Goal: Communication & Community: Participate in discussion

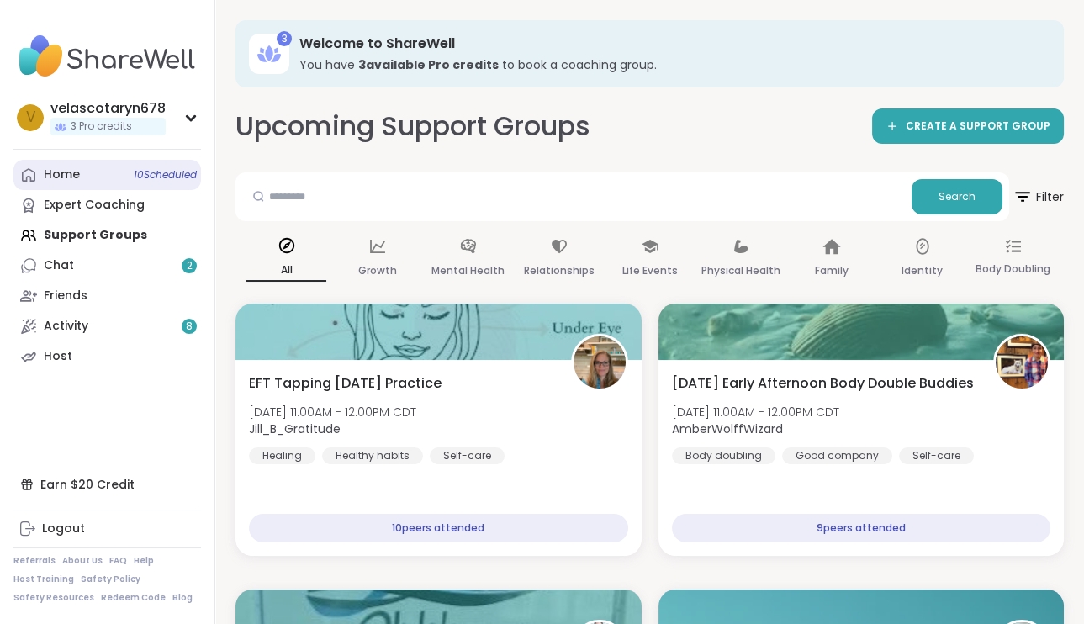
click at [178, 172] on span "10 Scheduled" at bounding box center [165, 174] width 63 height 13
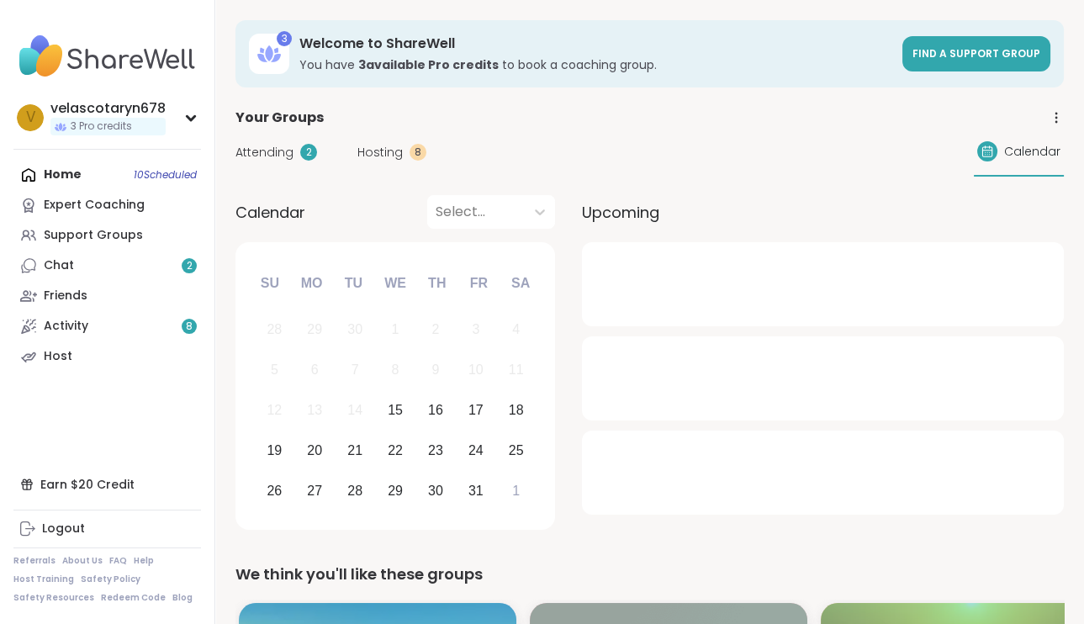
click at [272, 158] on span "Attending" at bounding box center [264, 153] width 58 height 18
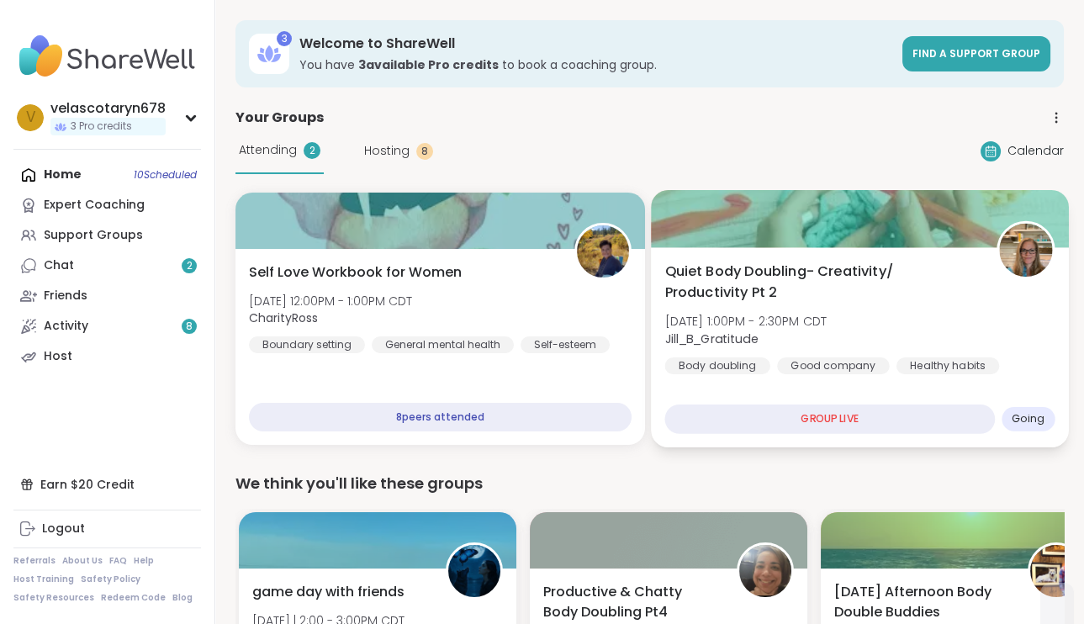
click at [827, 322] on span "[DATE] 1:00PM - 2:30PM CDT" at bounding box center [745, 321] width 162 height 17
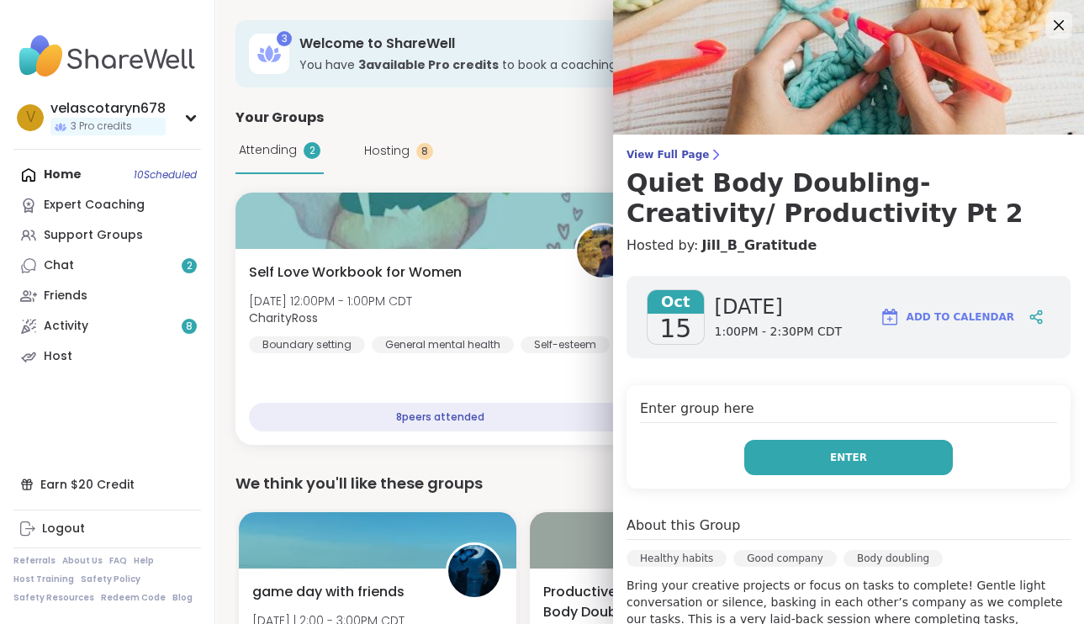
click at [796, 451] on button "Enter" at bounding box center [848, 457] width 209 height 35
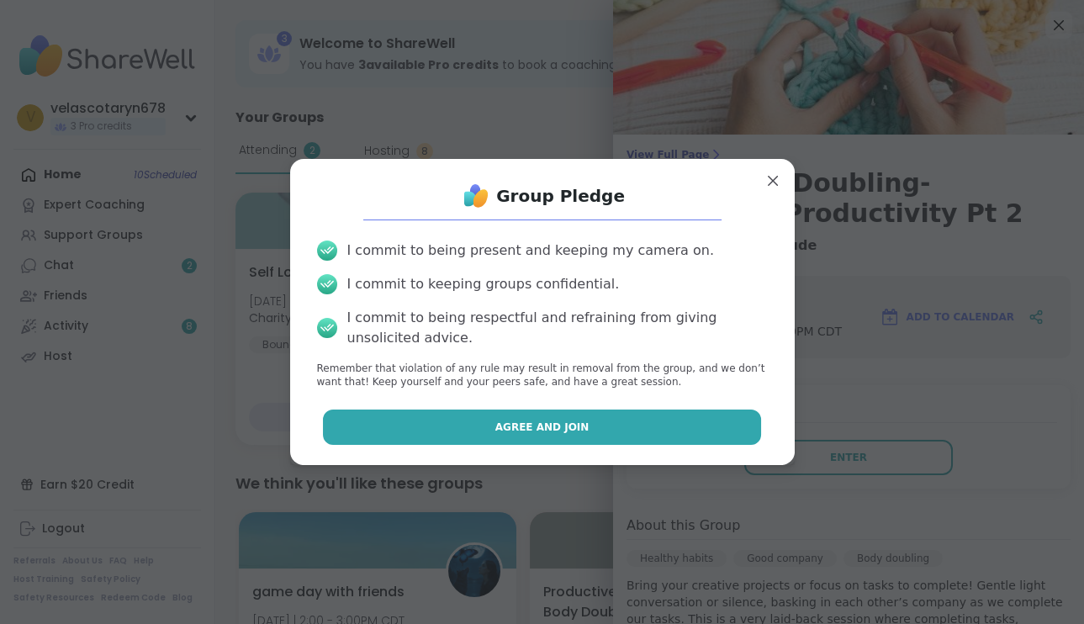
click at [670, 421] on button "Agree and Join" at bounding box center [542, 427] width 438 height 35
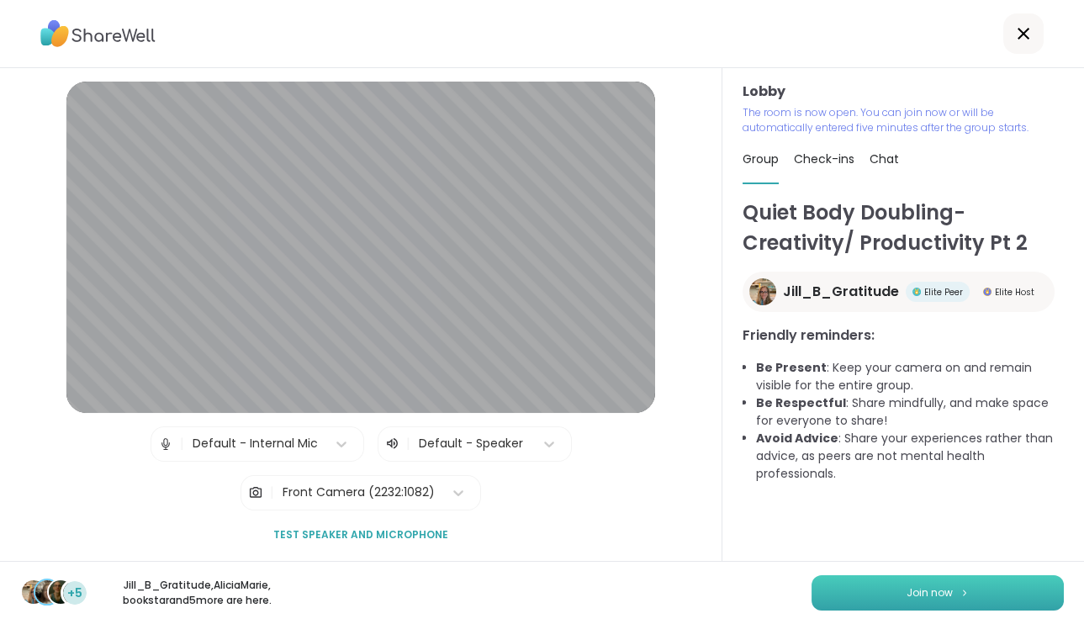
click at [909, 582] on button "Join now" at bounding box center [937, 592] width 252 height 35
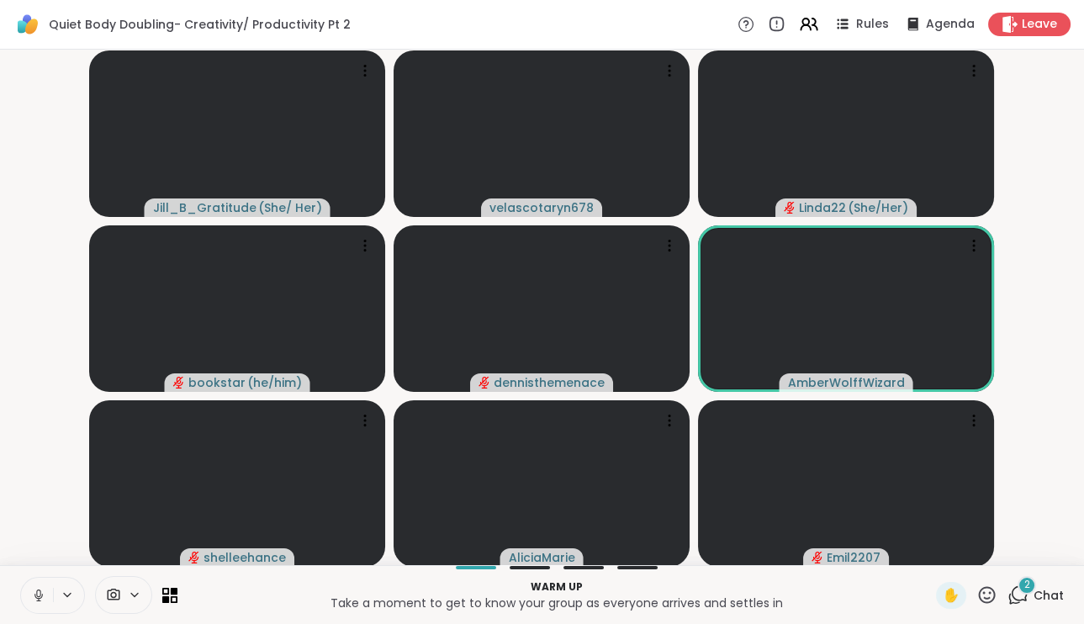
click at [34, 590] on icon at bounding box center [38, 595] width 15 height 15
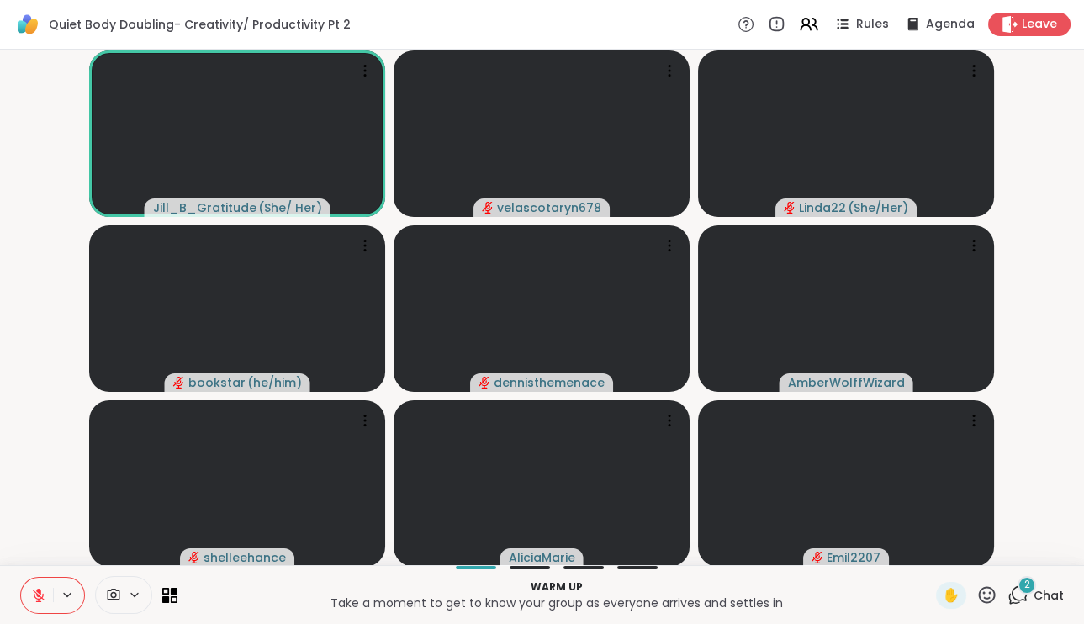
click at [36, 597] on icon at bounding box center [38, 595] width 15 height 15
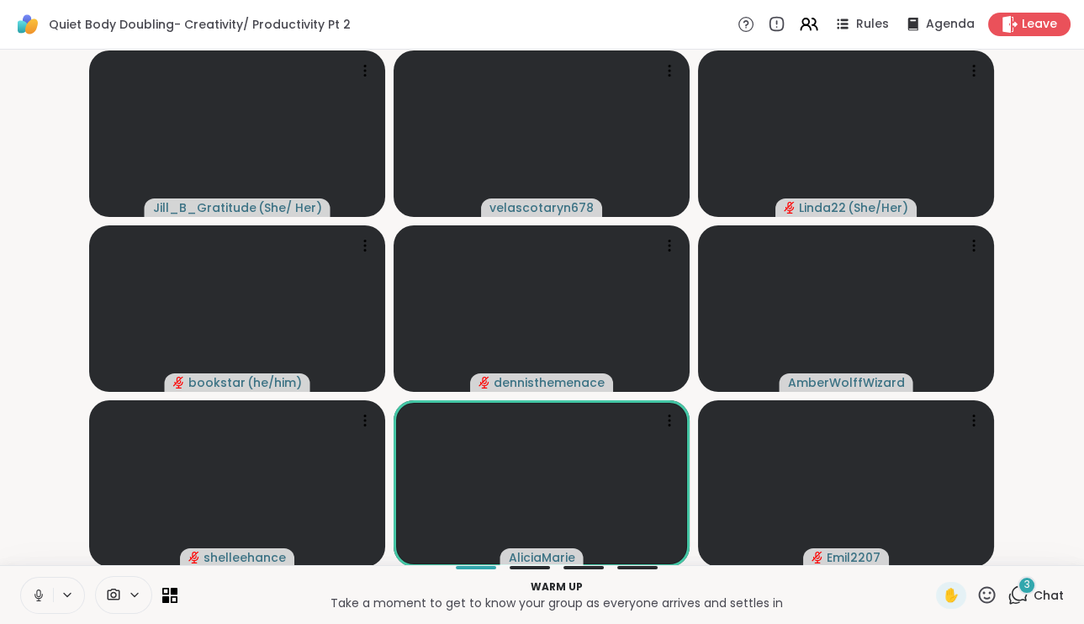
click at [37, 589] on icon at bounding box center [38, 593] width 4 height 8
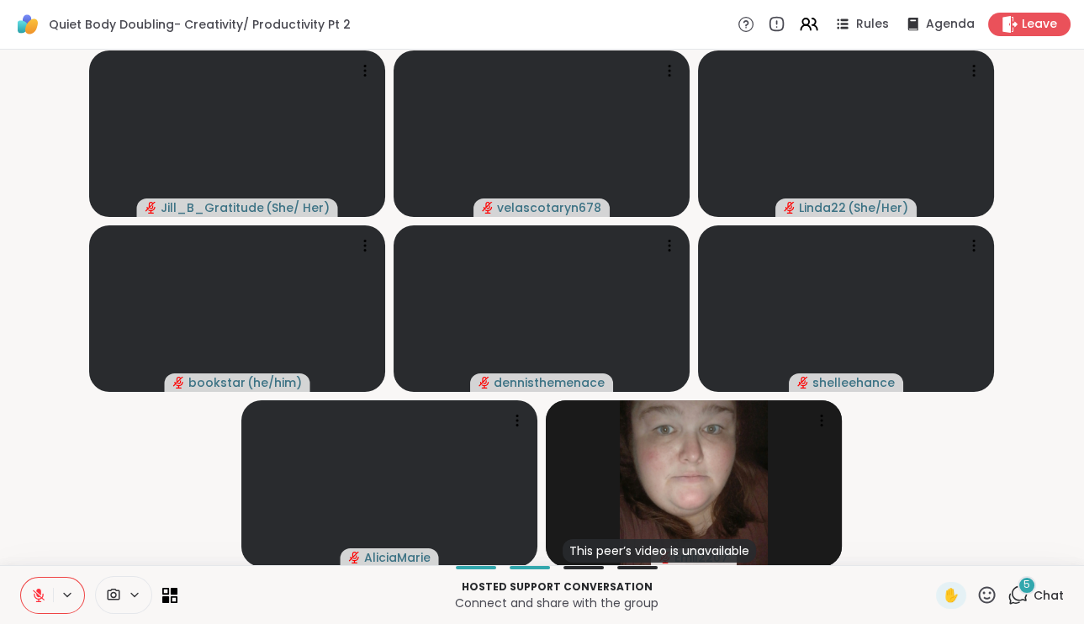
click at [1049, 591] on span "Chat" at bounding box center [1049, 595] width 30 height 17
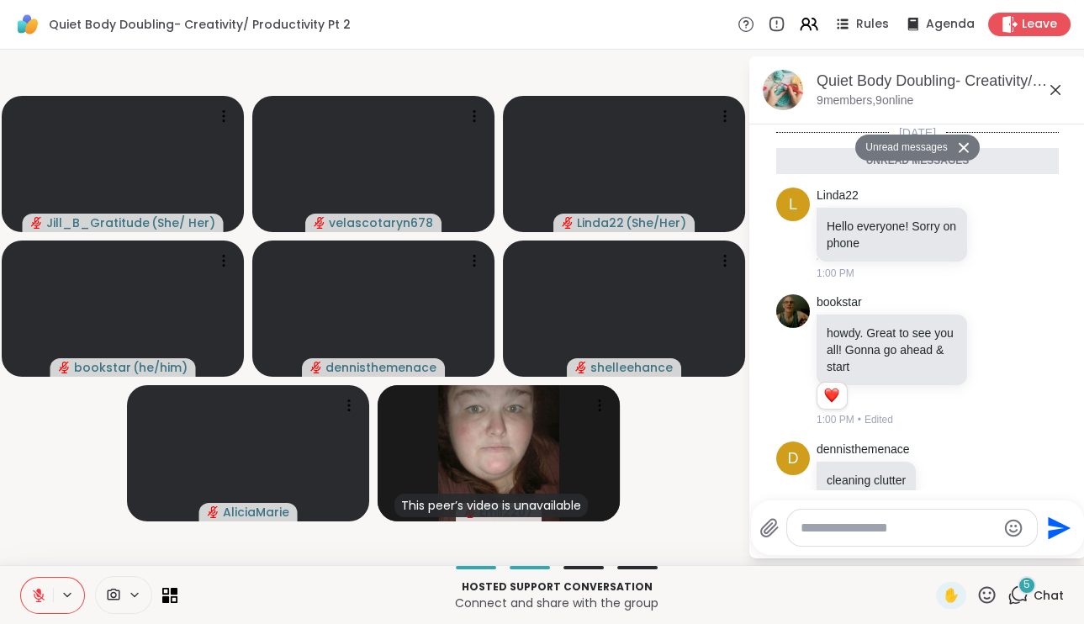
click at [933, 535] on textarea "Type your message" at bounding box center [899, 528] width 196 height 17
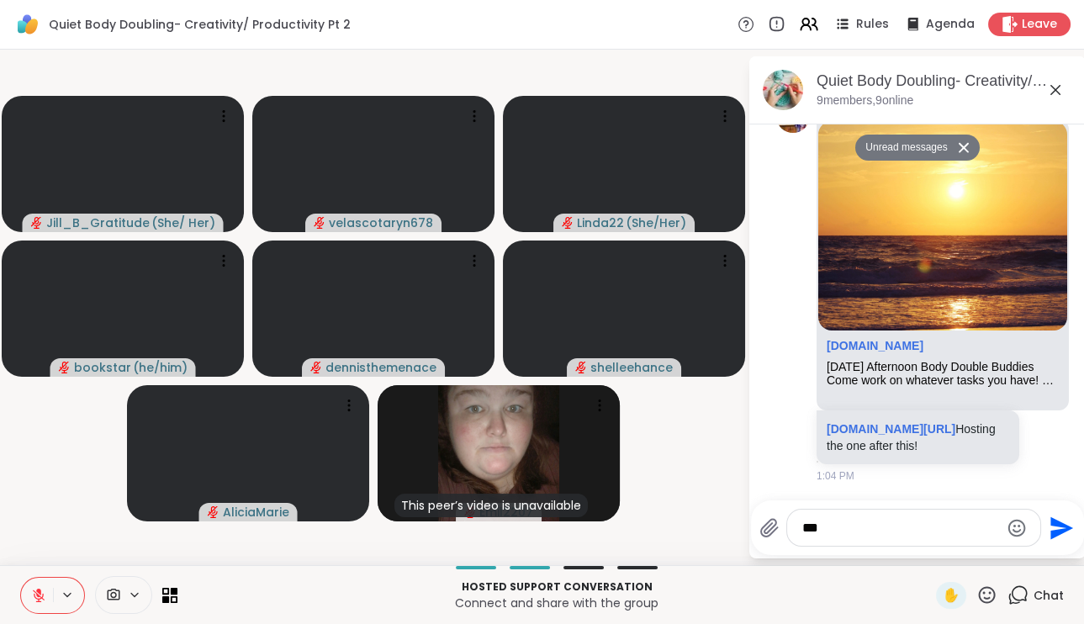
type textarea "***"
click at [1054, 528] on icon "Send" at bounding box center [1059, 528] width 27 height 27
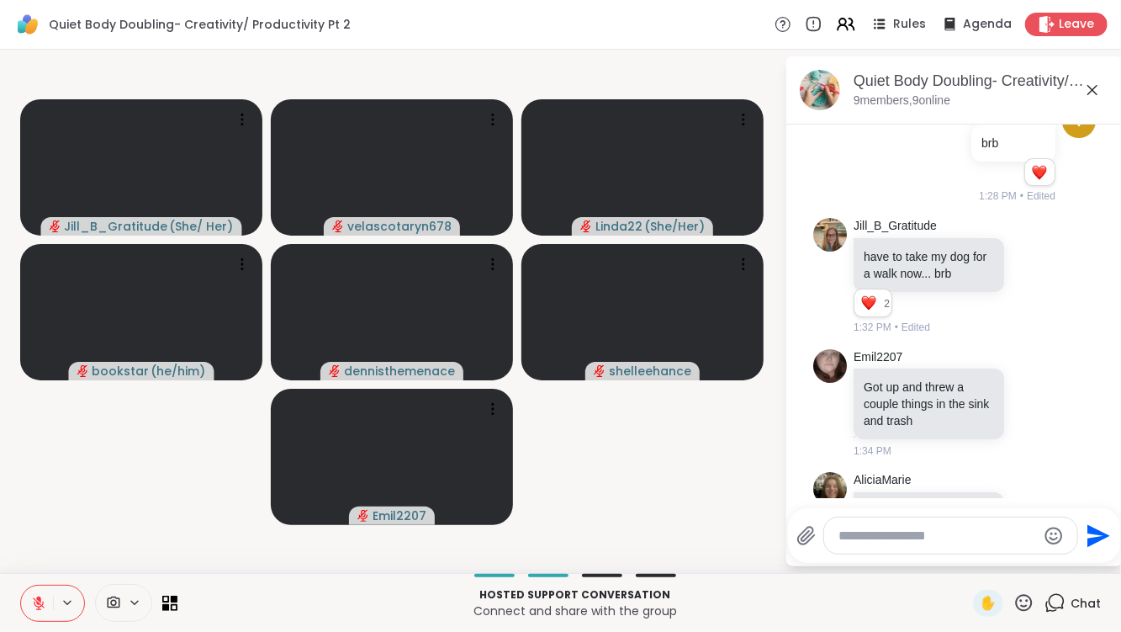
scroll to position [1174, 0]
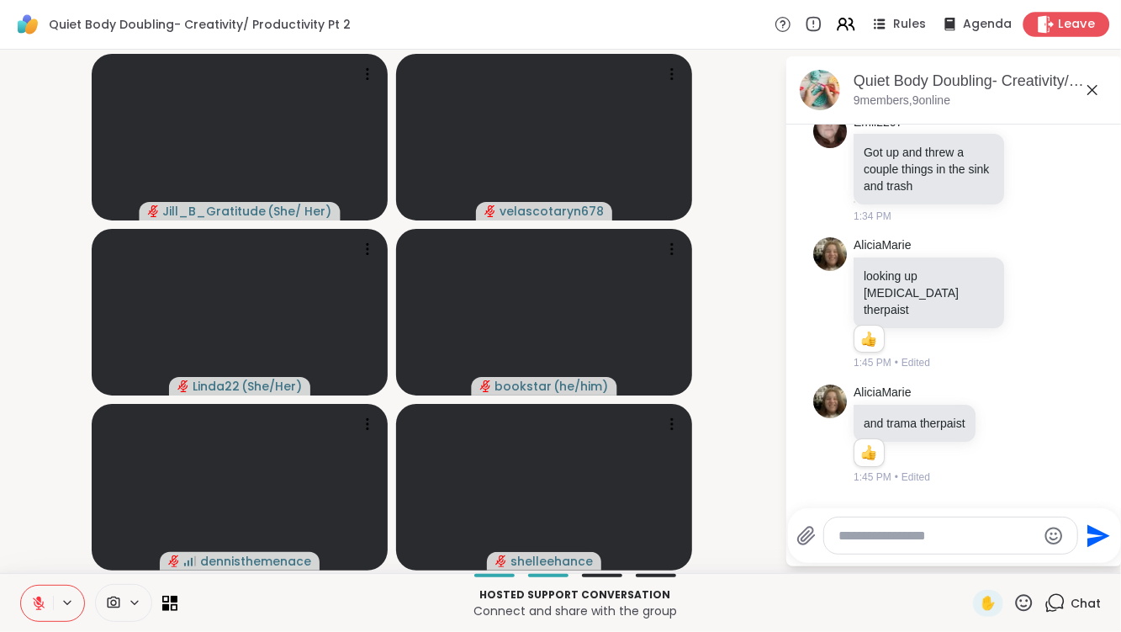
click at [1060, 19] on span "Leave" at bounding box center [1077, 25] width 37 height 18
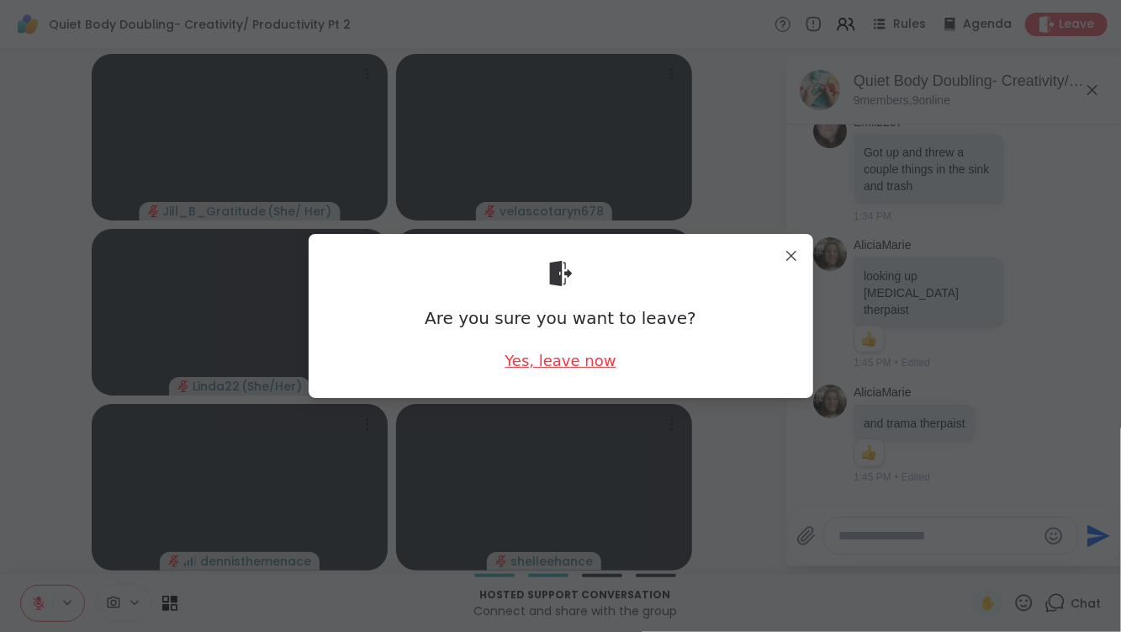
click at [589, 356] on div "Yes, leave now" at bounding box center [560, 360] width 111 height 21
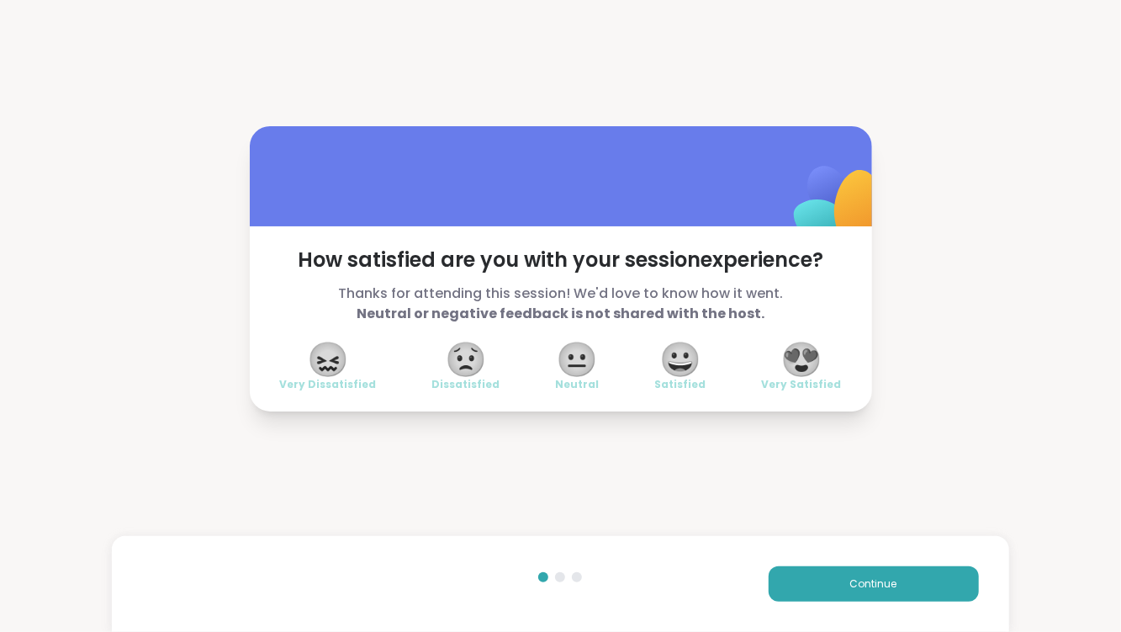
click at [810, 370] on span "😍" at bounding box center [801, 359] width 42 height 30
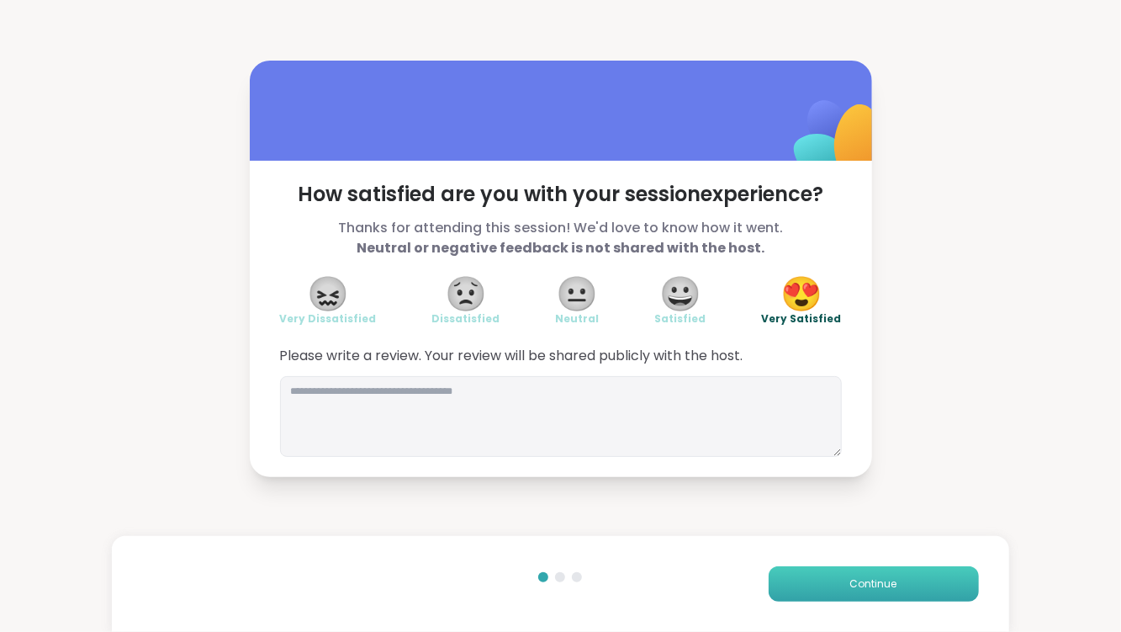
click at [810, 568] on button "Continue" at bounding box center [874, 583] width 210 height 35
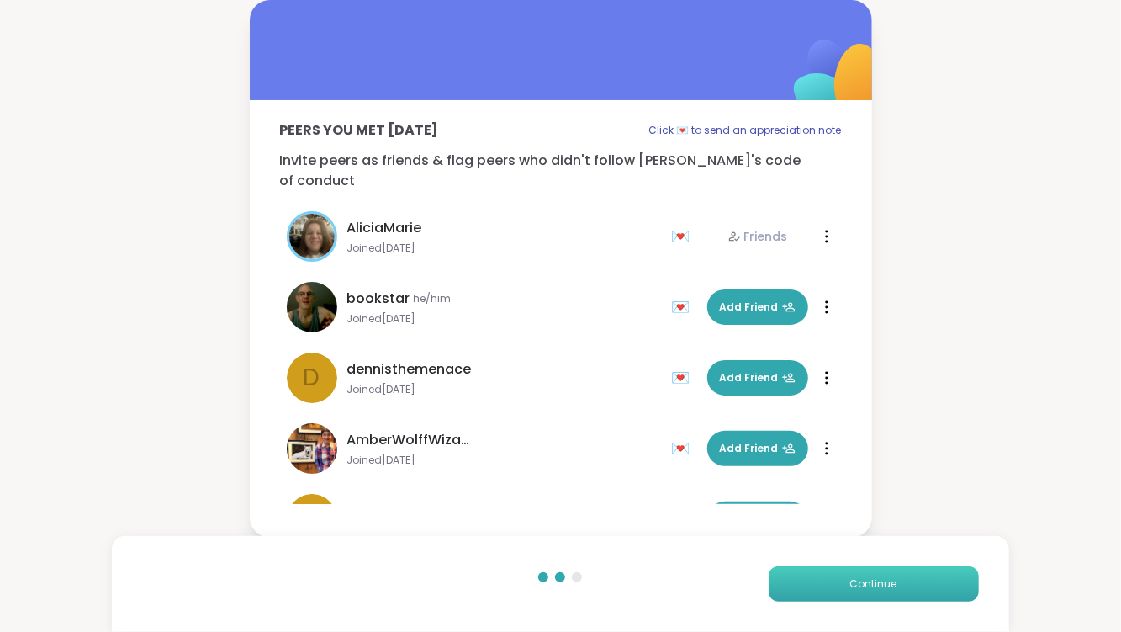
click at [828, 575] on button "Continue" at bounding box center [874, 583] width 210 height 35
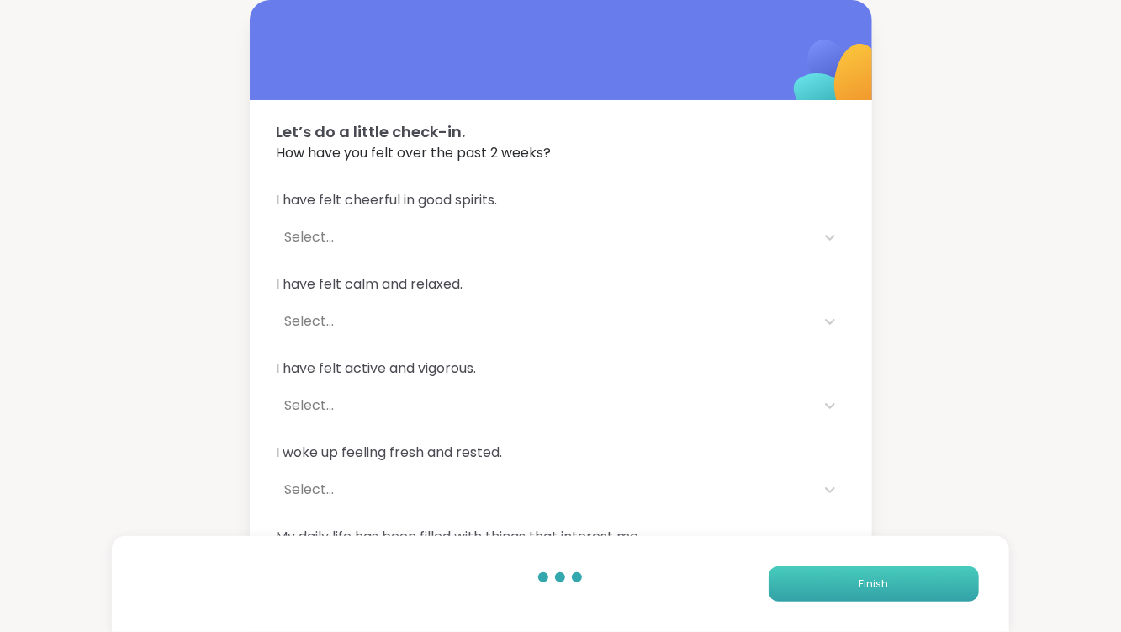
click at [828, 575] on button "Finish" at bounding box center [874, 583] width 210 height 35
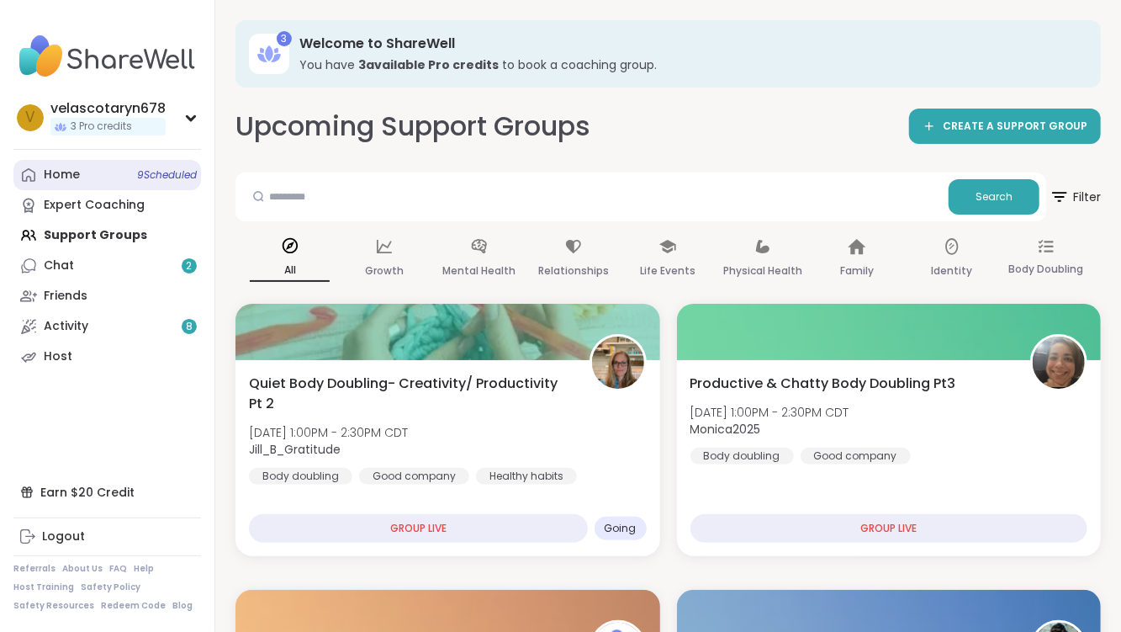
click at [158, 177] on span "9 Scheduled" at bounding box center [167, 174] width 60 height 13
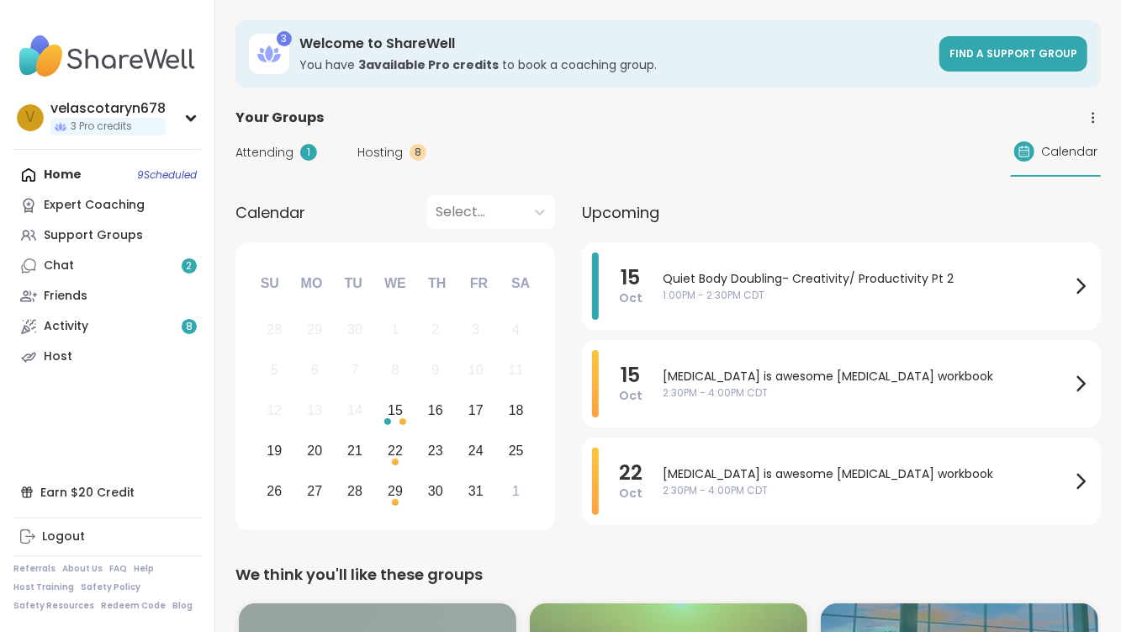
click at [378, 146] on span "Hosting" at bounding box center [379, 153] width 45 height 18
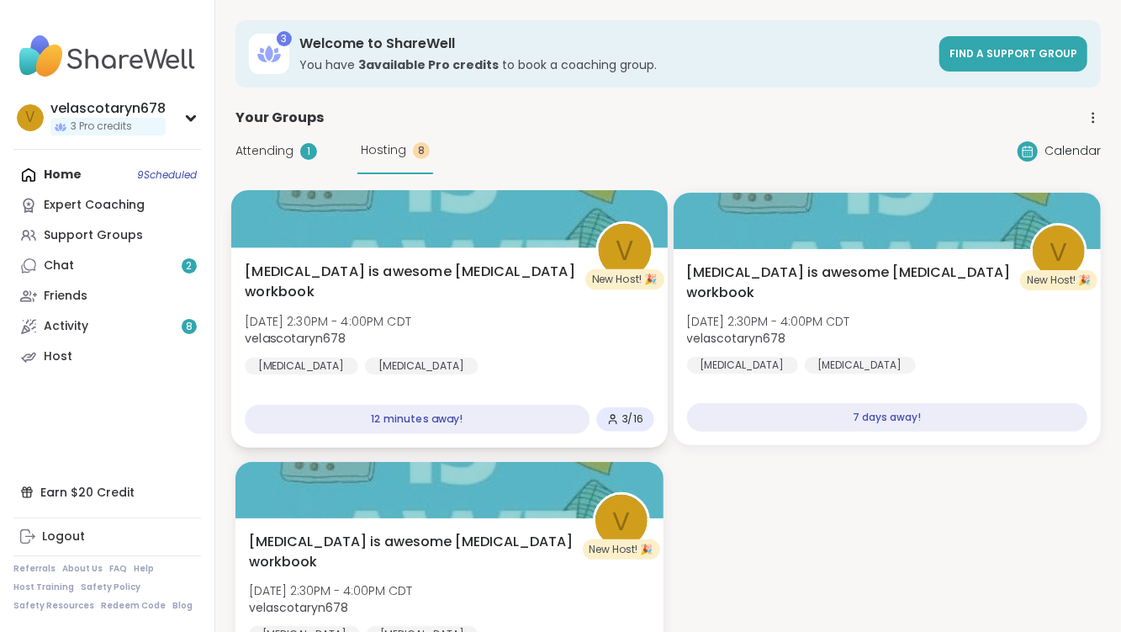
click at [479, 251] on div "[MEDICAL_DATA] is awesome [MEDICAL_DATA] workbook [DATE] 2:30PM - 4:00PM CDT ve…" at bounding box center [449, 347] width 436 height 200
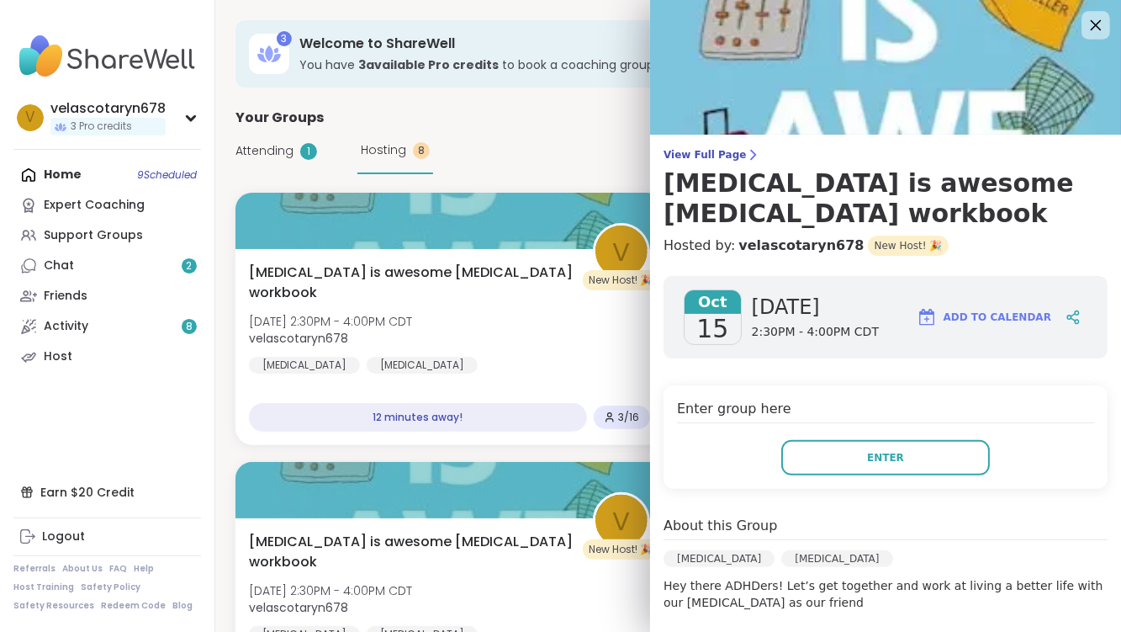
click at [1083, 28] on icon at bounding box center [1095, 24] width 21 height 21
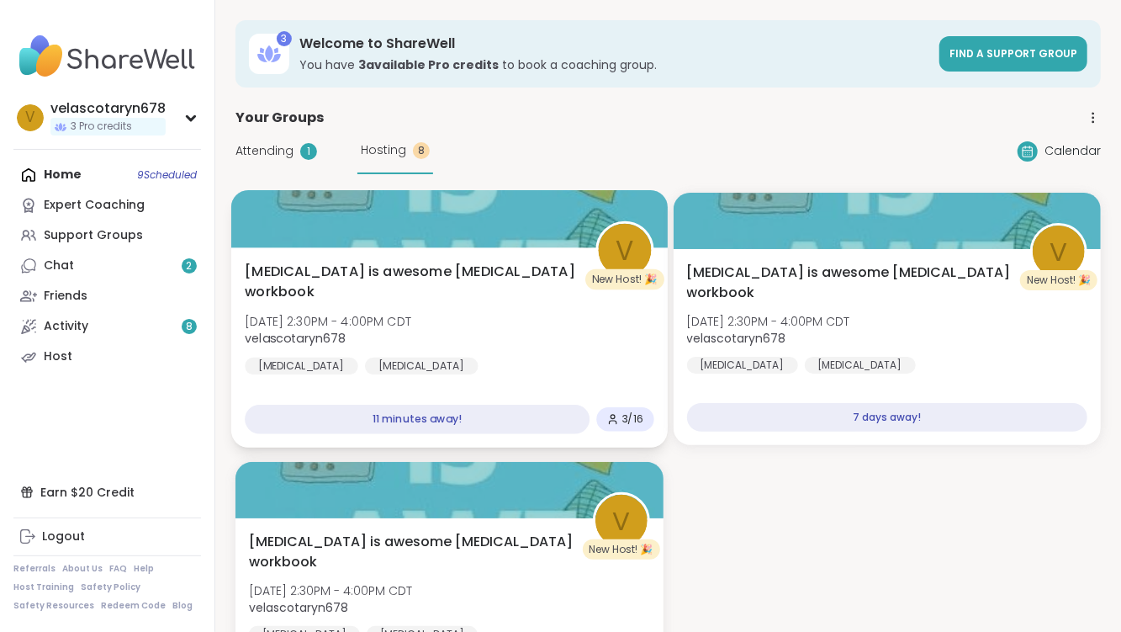
click at [589, 278] on div "New Host! 🎉" at bounding box center [624, 279] width 79 height 20
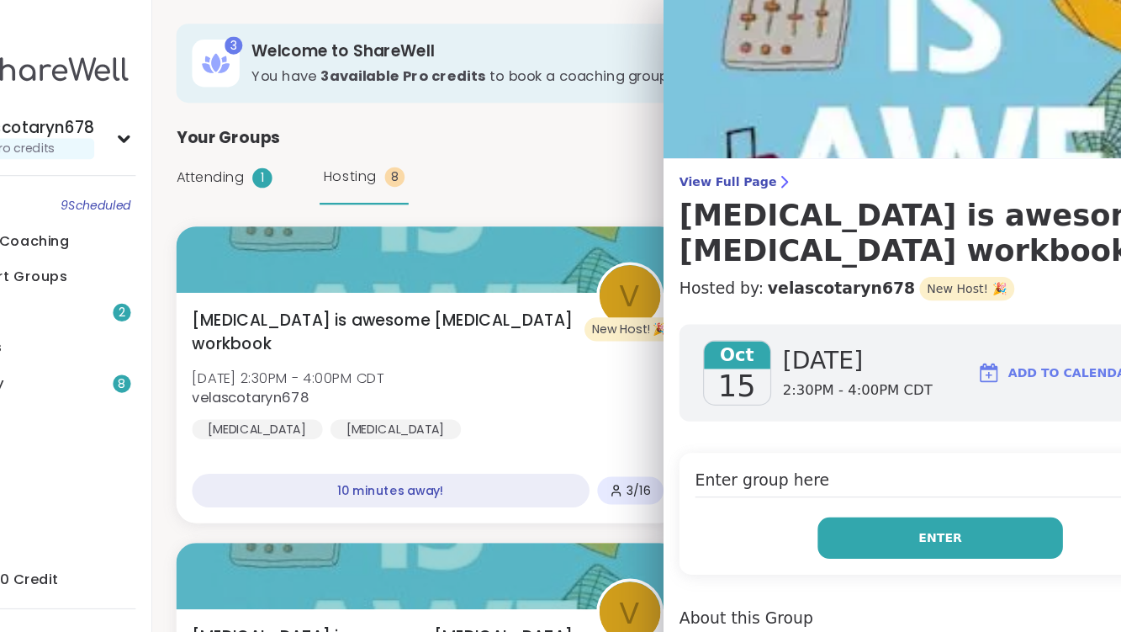
click at [970, 440] on button "Enter" at bounding box center [885, 457] width 209 height 35
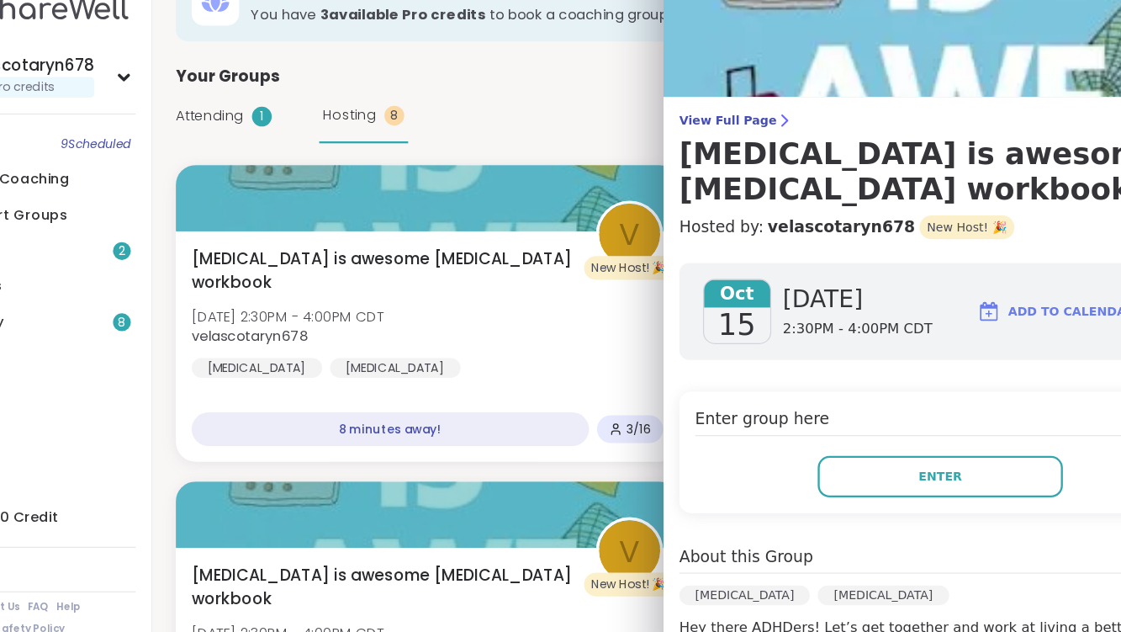
click at [515, 170] on div "Attending 1 Hosting 8 Calendar" at bounding box center [667, 151] width 865 height 46
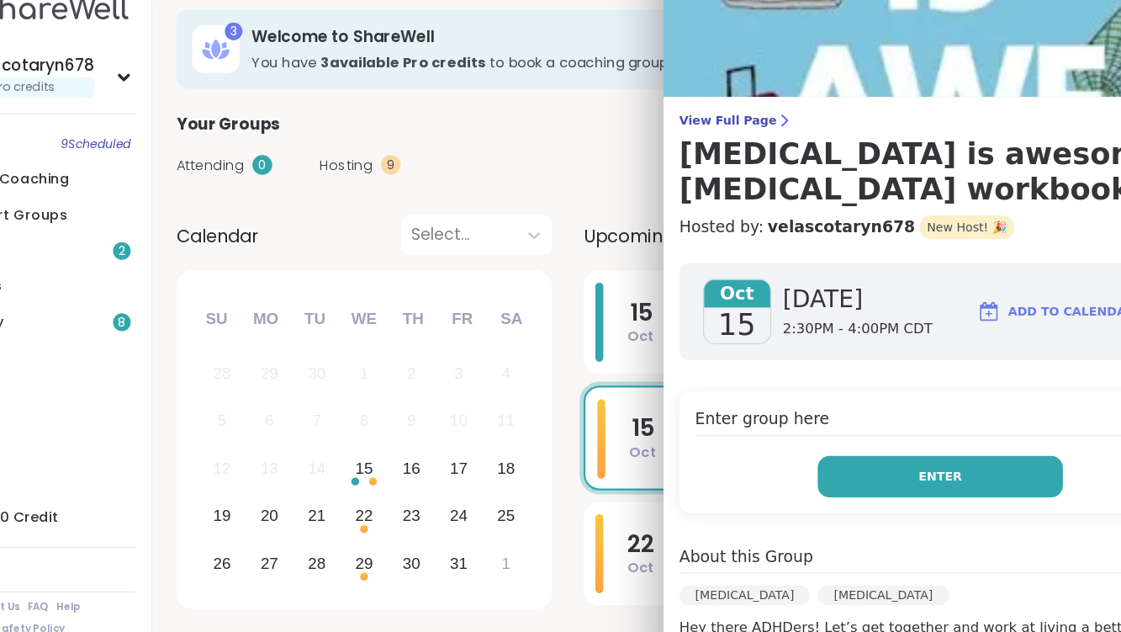
click at [862, 440] on button "Enter" at bounding box center [885, 457] width 209 height 35
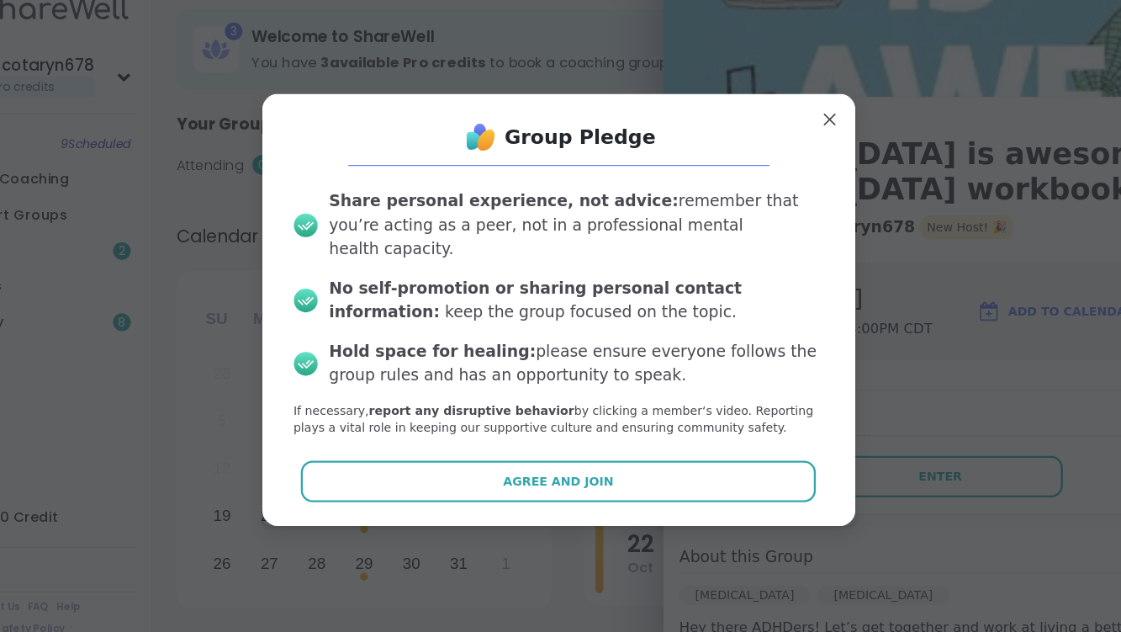
click at [699, 444] on button "Agree and Join" at bounding box center [560, 461] width 438 height 35
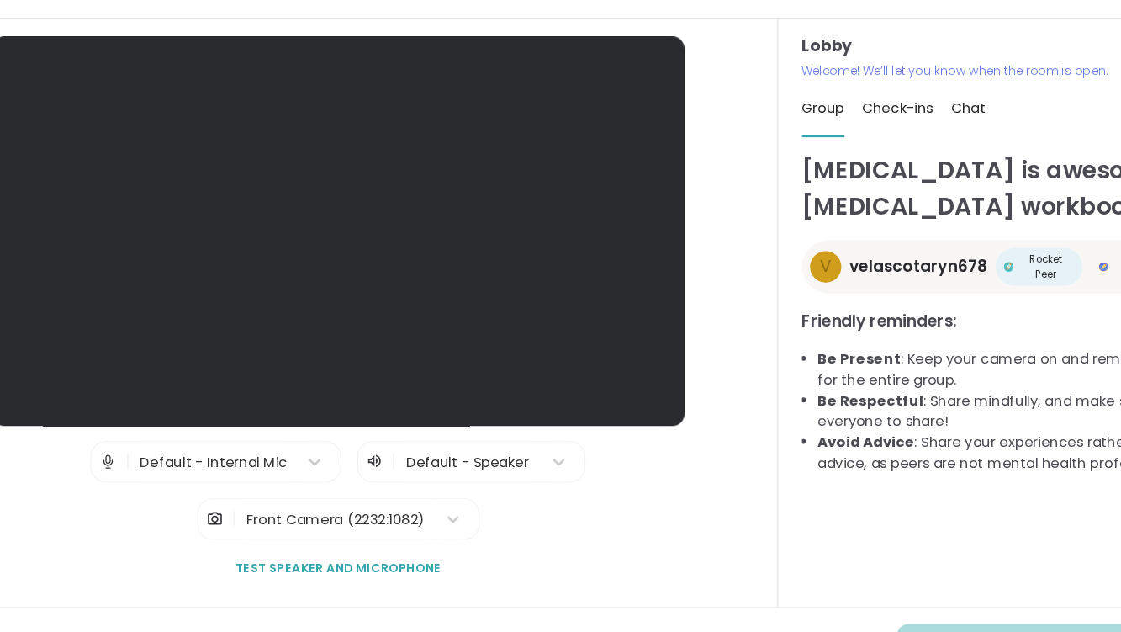
click at [901, 393] on li "Be Respectful : Share mindfully, and make space for everyone to share!" at bounding box center [941, 401] width 320 height 35
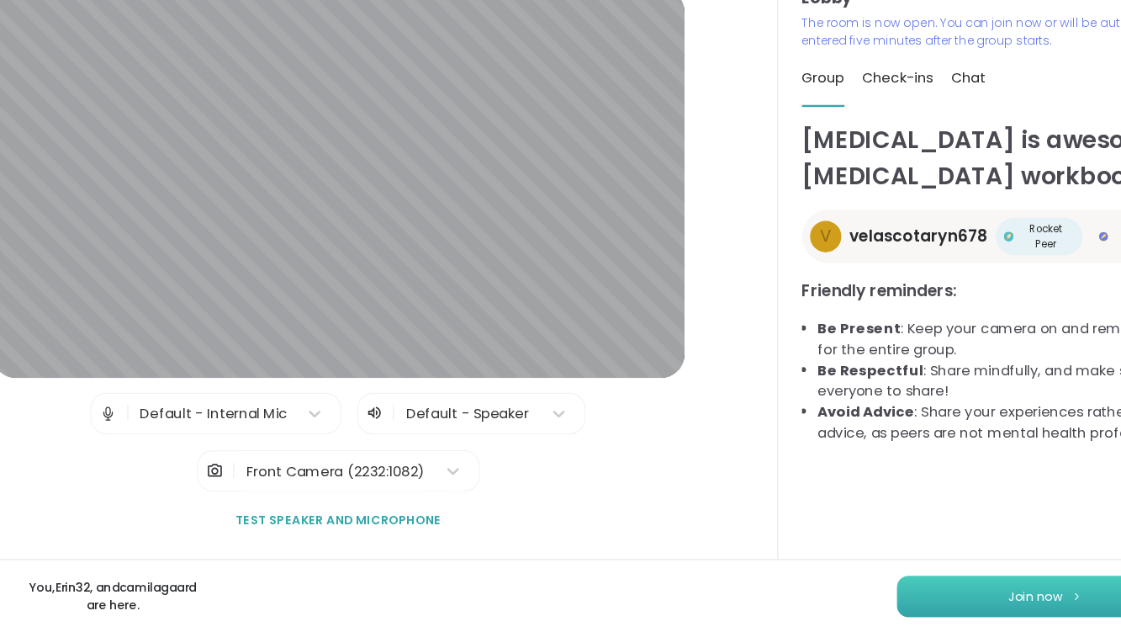
click at [978, 605] on span "Join now" at bounding box center [967, 600] width 46 height 15
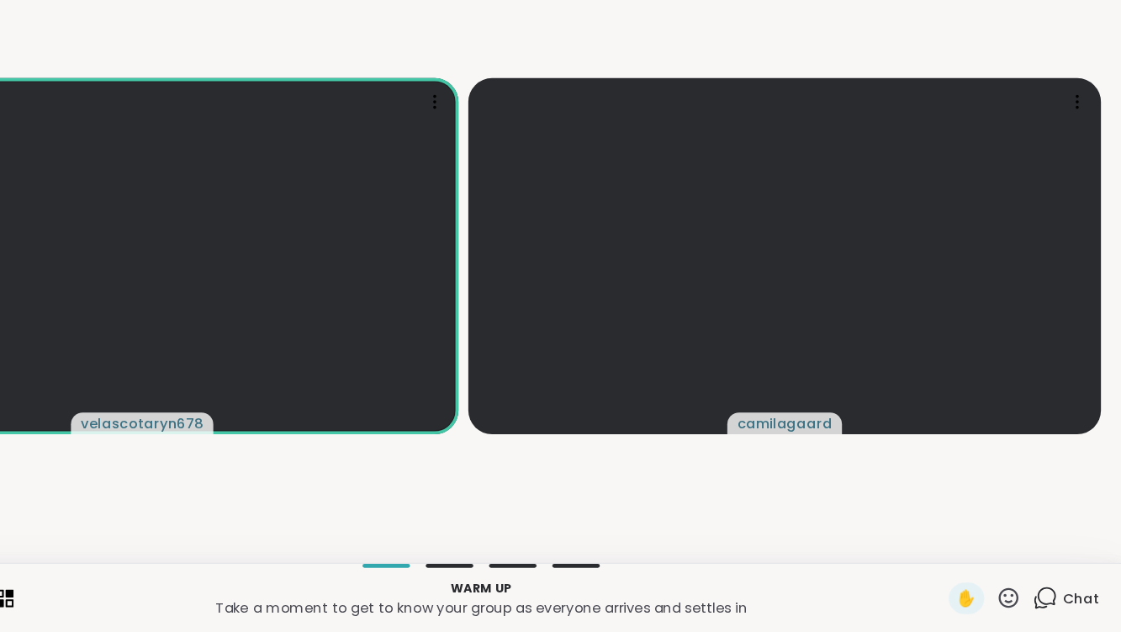
click at [1064, 592] on icon at bounding box center [1054, 602] width 21 height 21
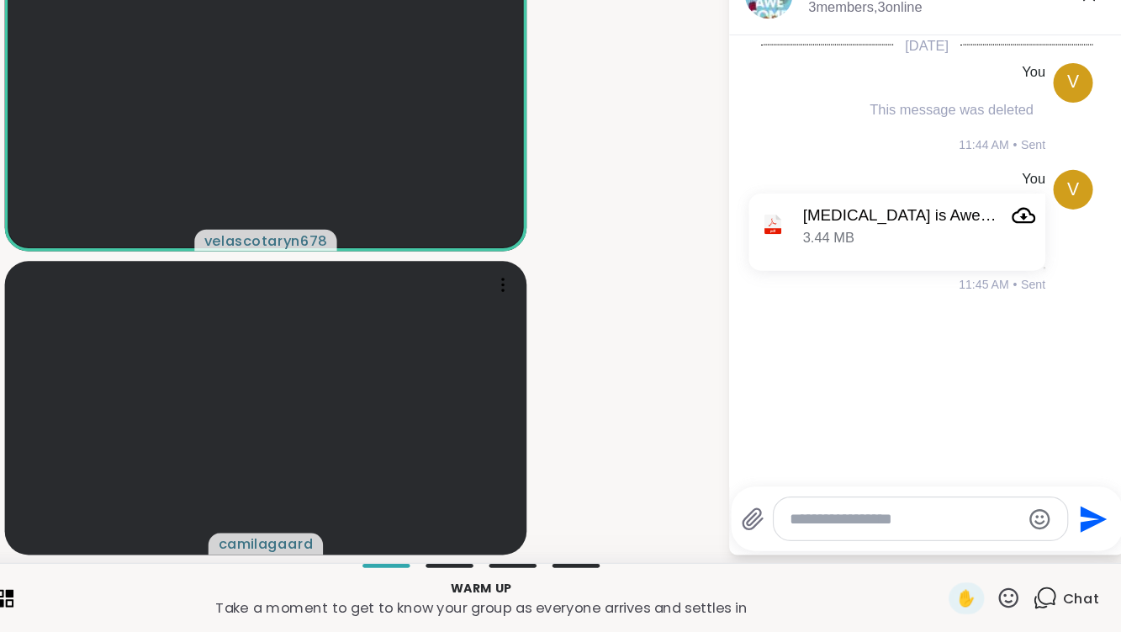
click at [728, 198] on video-player-container "velascotaryn678 camilagaard" at bounding box center [392, 311] width 764 height 510
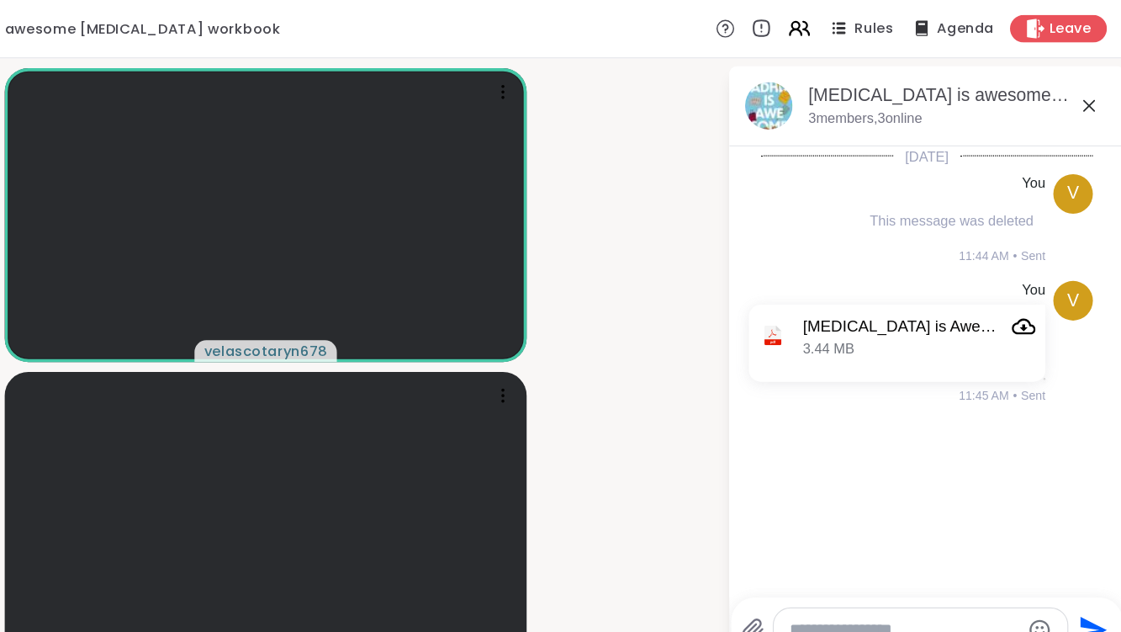
click at [1119, 98] on div "ADHD is awesome ADHD workbook , Oct 15 3 members, 3 online" at bounding box center [954, 90] width 336 height 68
click at [1087, 97] on icon at bounding box center [1092, 90] width 20 height 20
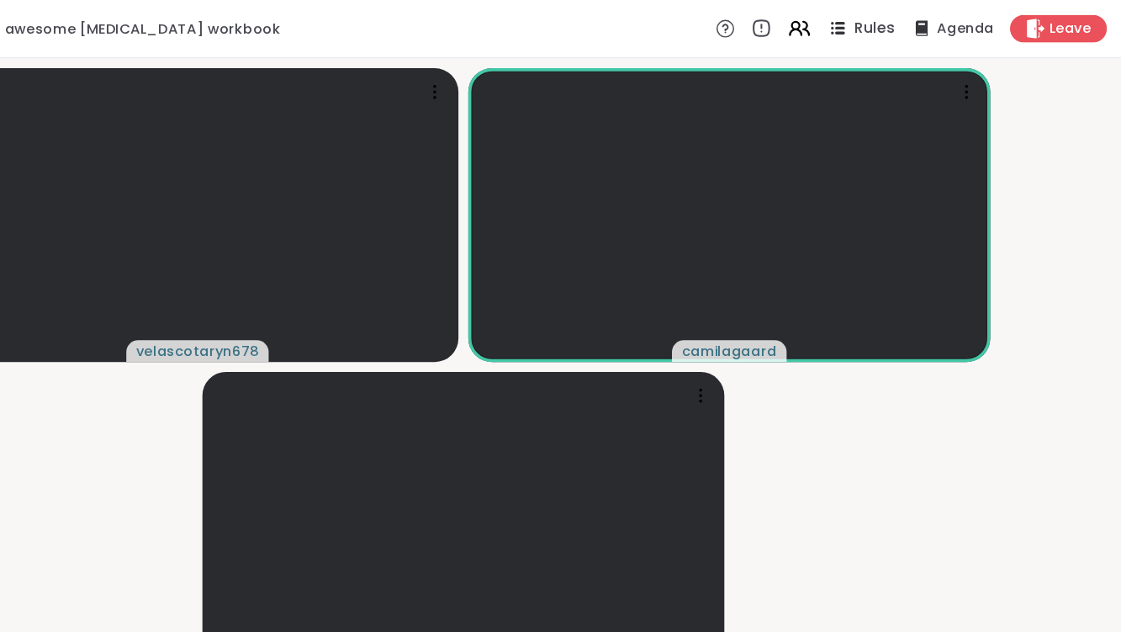
click at [917, 14] on div "Rules" at bounding box center [897, 23] width 59 height 21
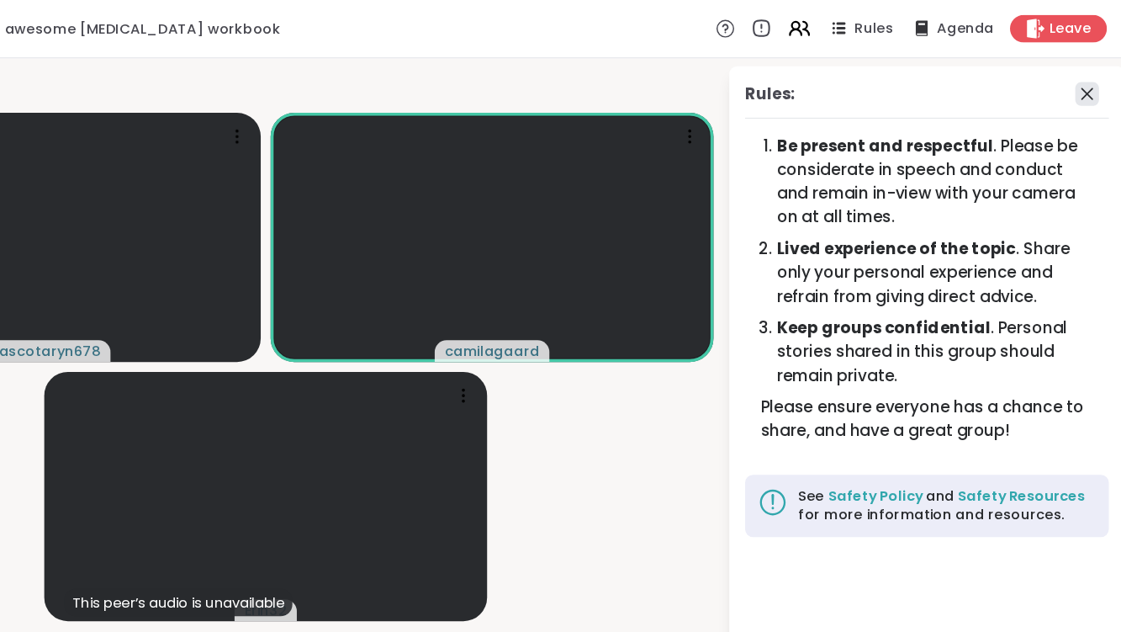
click at [1090, 83] on icon at bounding box center [1091, 80] width 20 height 20
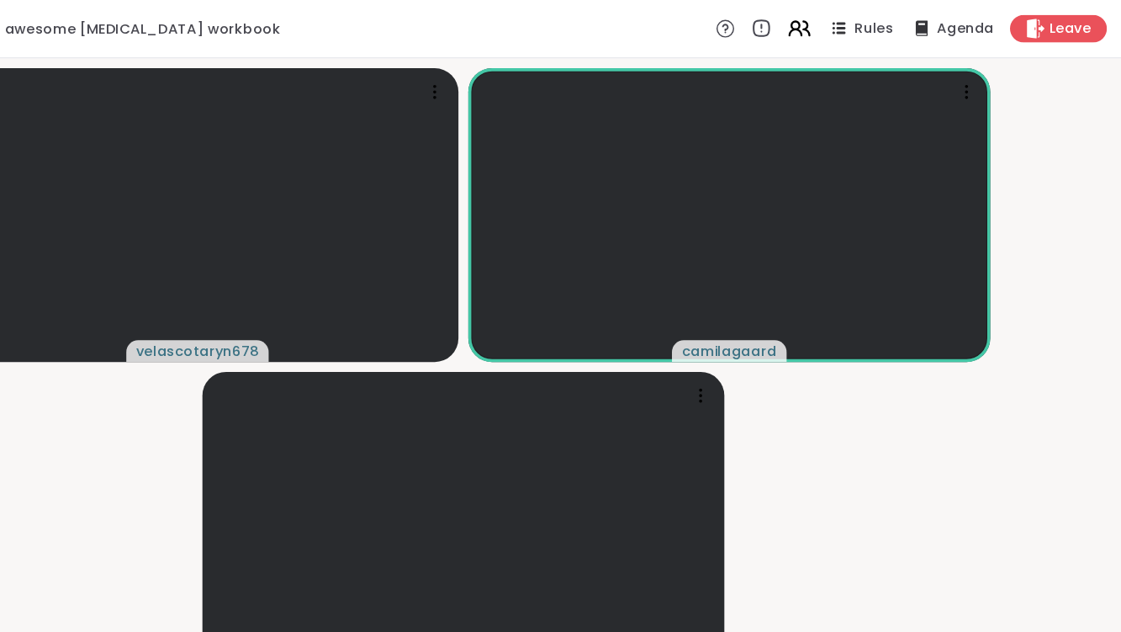
click at [851, 20] on icon at bounding box center [845, 23] width 21 height 21
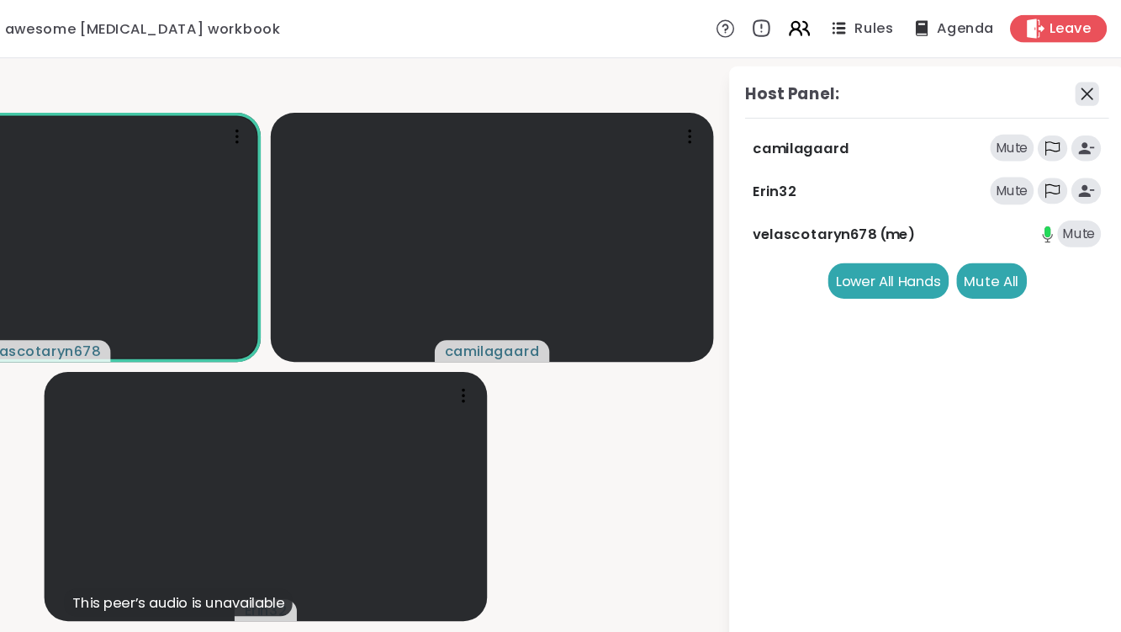
click at [1087, 83] on icon at bounding box center [1091, 80] width 20 height 20
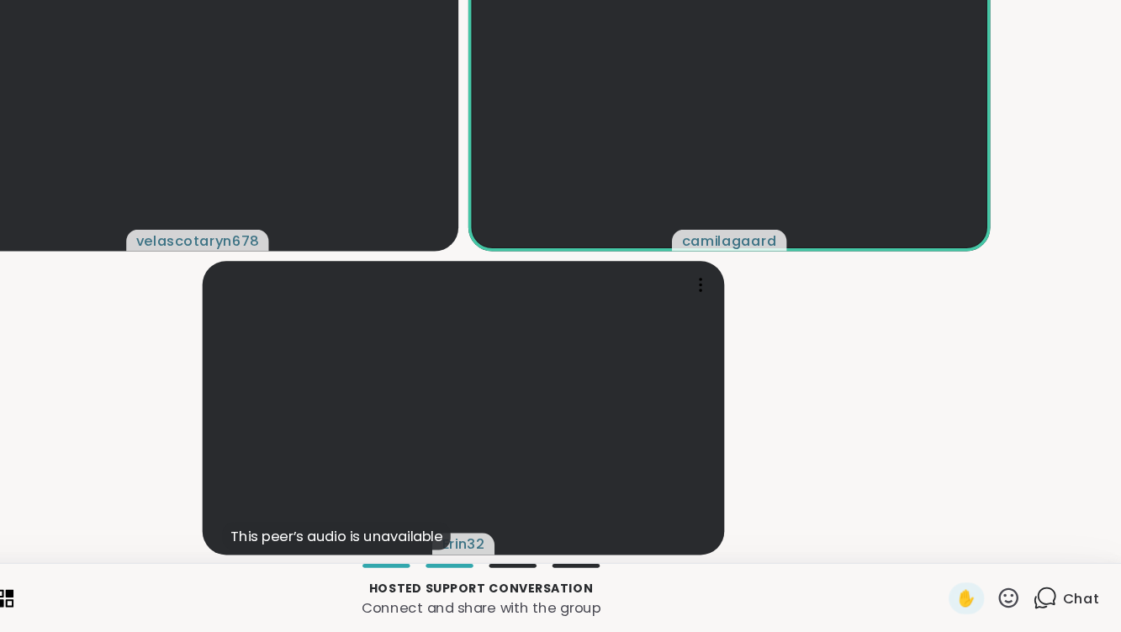
click at [1074, 600] on span "Chat" at bounding box center [1086, 603] width 30 height 17
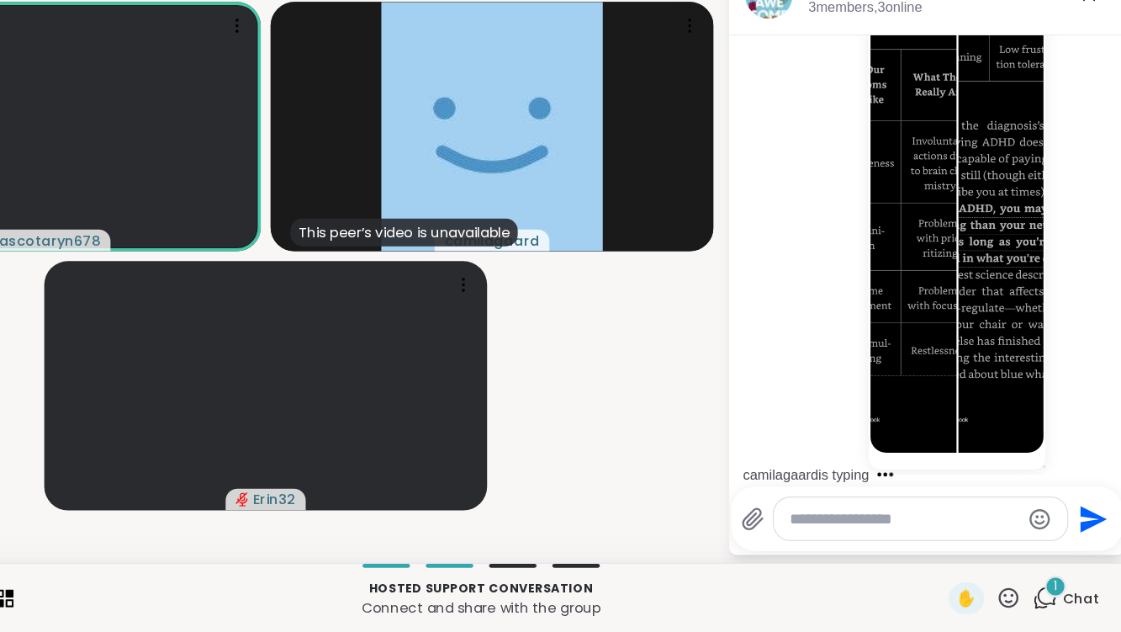
scroll to position [512, 0]
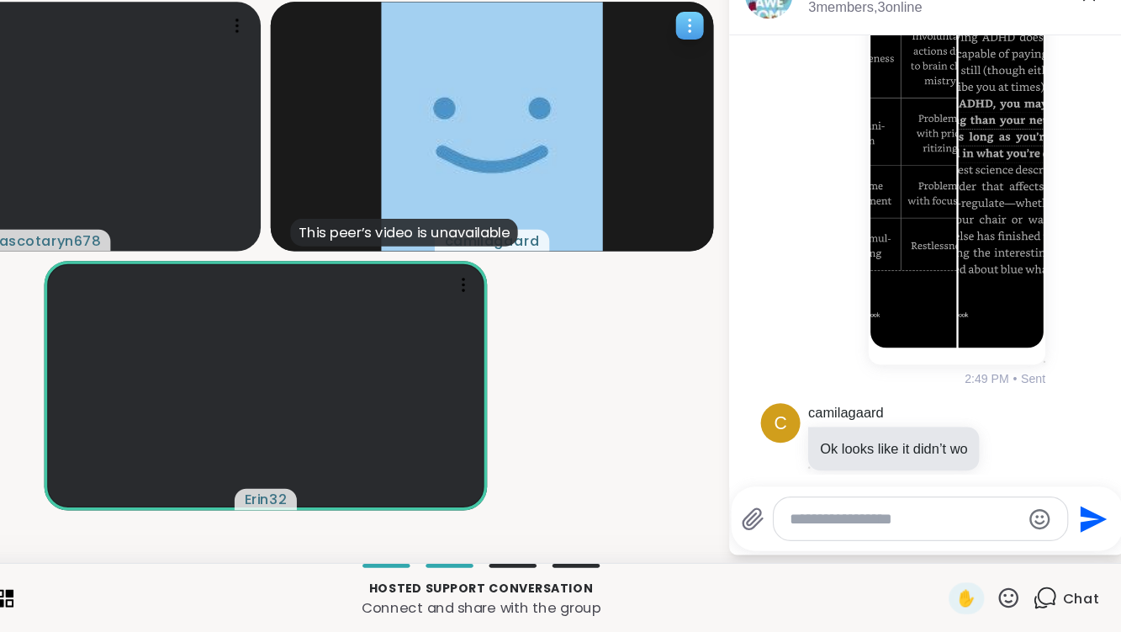
click at [752, 118] on icon at bounding box center [752, 116] width 17 height 17
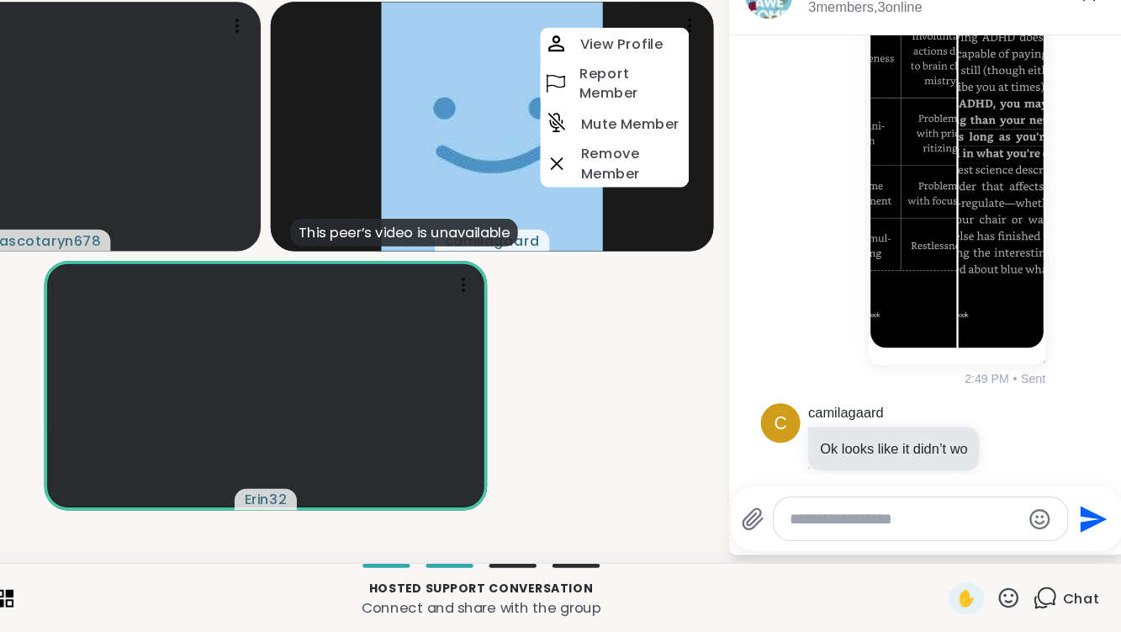
click at [695, 338] on video-player-container "velascotaryn678 This peer’s video is unavailable camilagaard View Profile Repor…" at bounding box center [392, 311] width 764 height 510
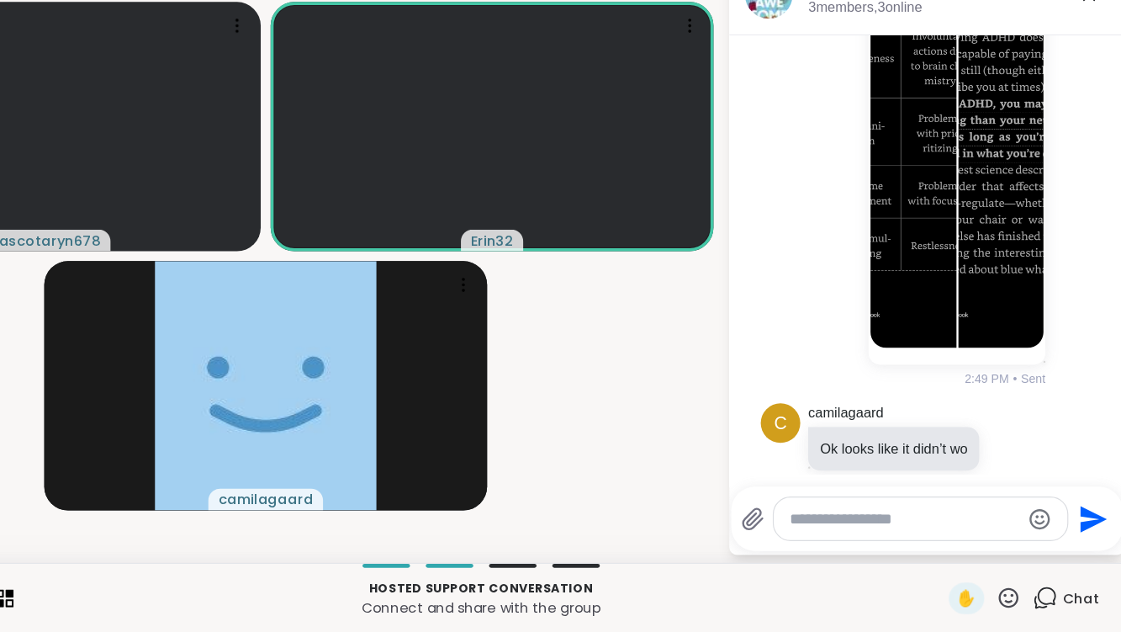
click at [695, 338] on video-player-container "velascotaryn678 Erin32 camilagaard" at bounding box center [392, 311] width 764 height 510
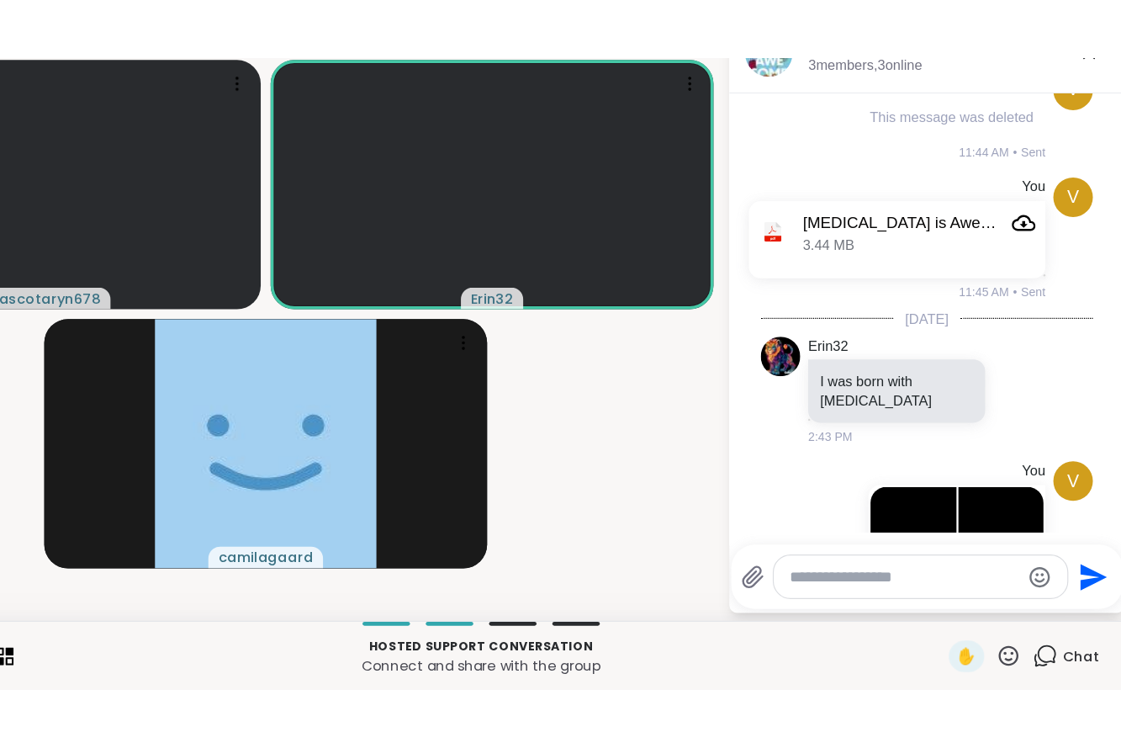
scroll to position [0, 0]
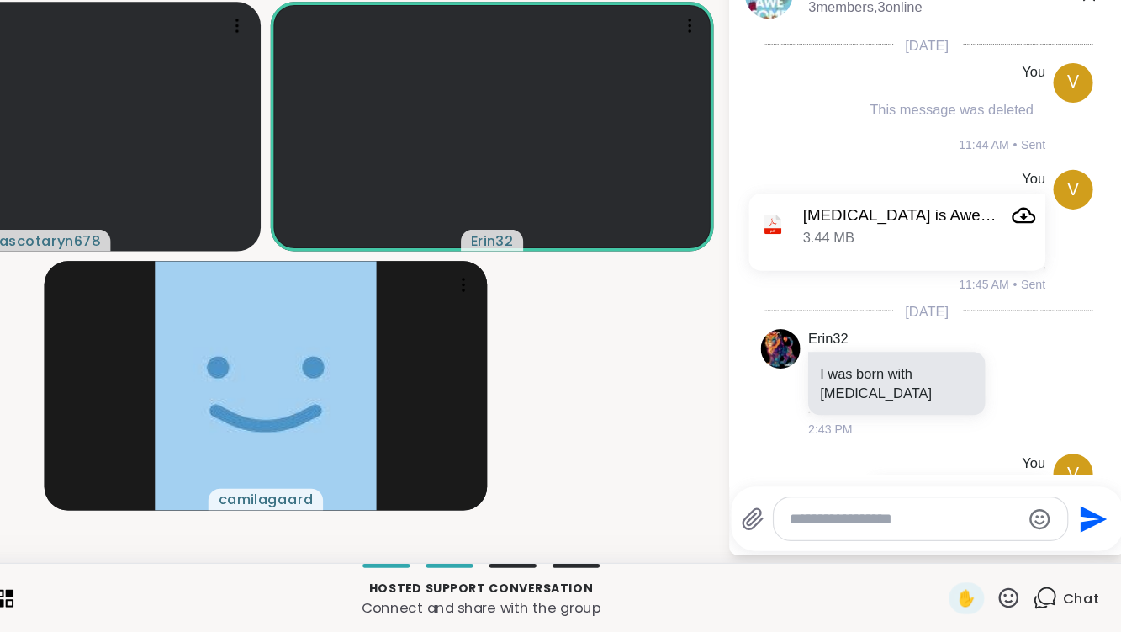
click at [774, 333] on video-player-container "velascotaryn678 Erin32 camilagaard" at bounding box center [392, 311] width 764 height 510
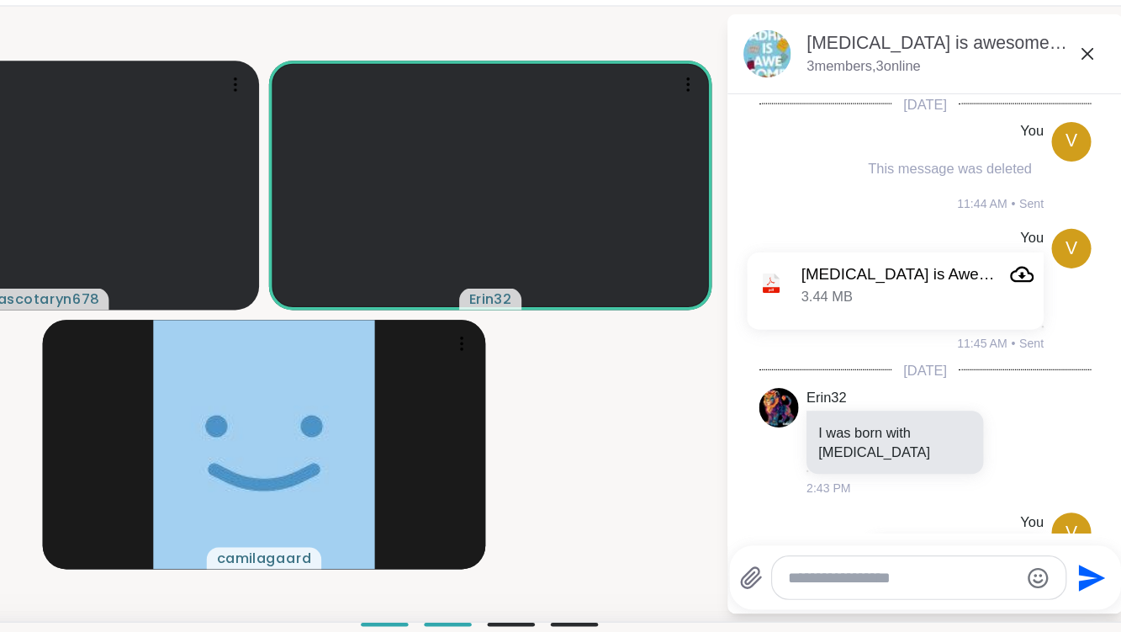
click at [1082, 113] on div "ADHD is awesome ADHD workbook , Oct 15 3 members, 3 online" at bounding box center [954, 90] width 336 height 68
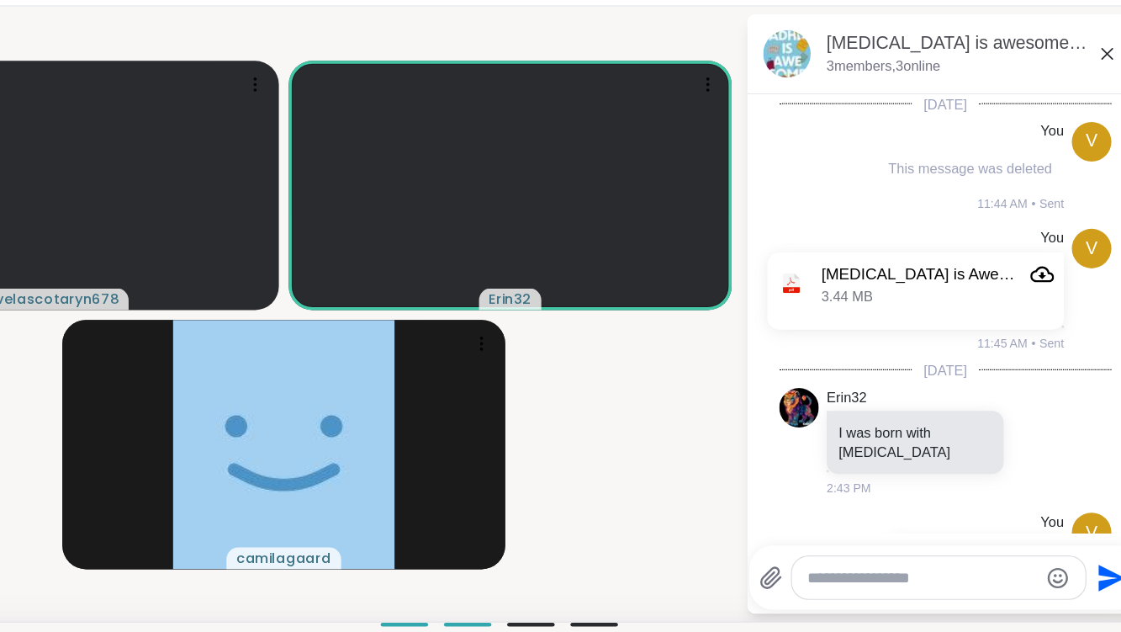
click at [1085, 113] on div "ADHD is awesome ADHD workbook , Oct 15 3 members, 3 online" at bounding box center [954, 90] width 336 height 68
click at [1082, 93] on icon at bounding box center [1092, 90] width 20 height 20
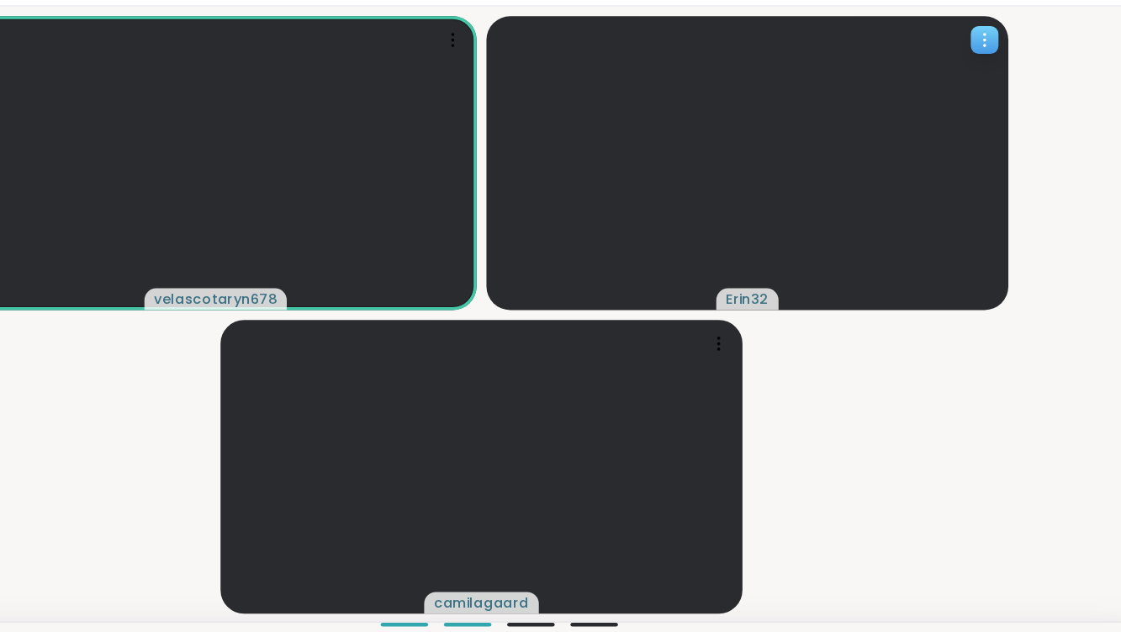
click at [995, 77] on icon at bounding box center [988, 78] width 17 height 17
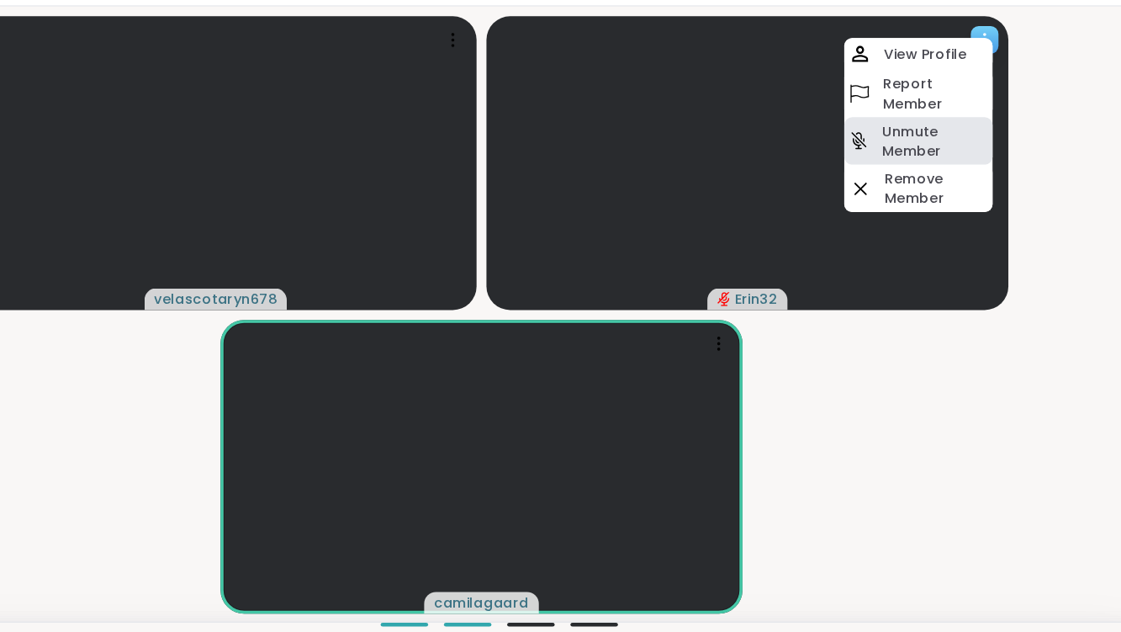
click at [940, 152] on h4 "Unmute Member" at bounding box center [946, 164] width 91 height 34
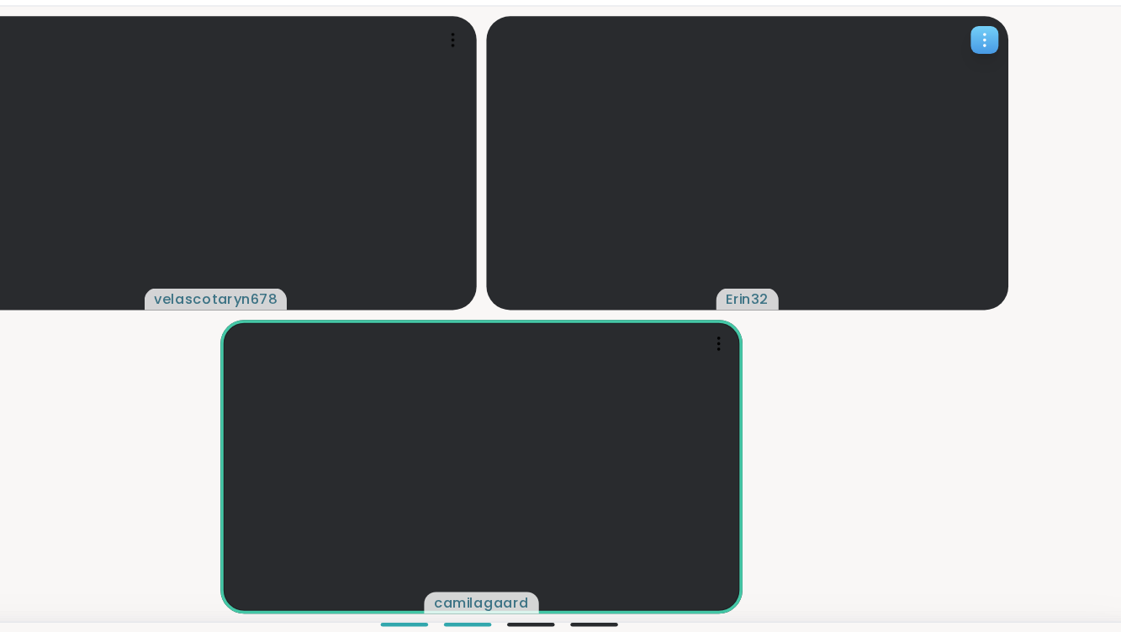
click at [995, 70] on icon at bounding box center [988, 78] width 17 height 17
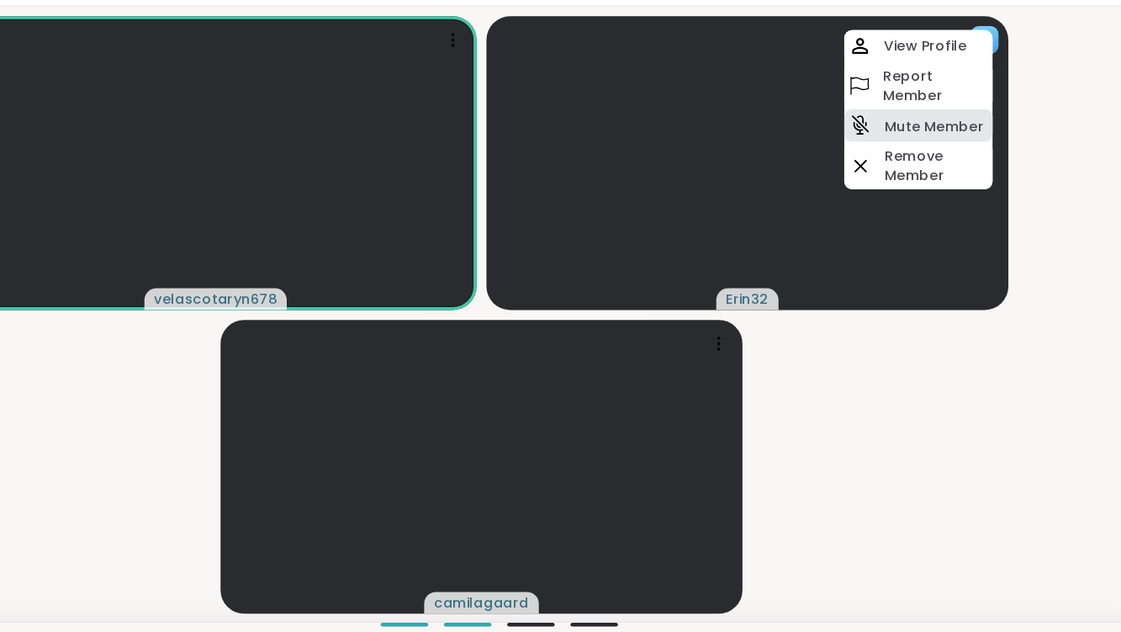
click at [958, 145] on h4 "Mute Member" at bounding box center [945, 151] width 84 height 17
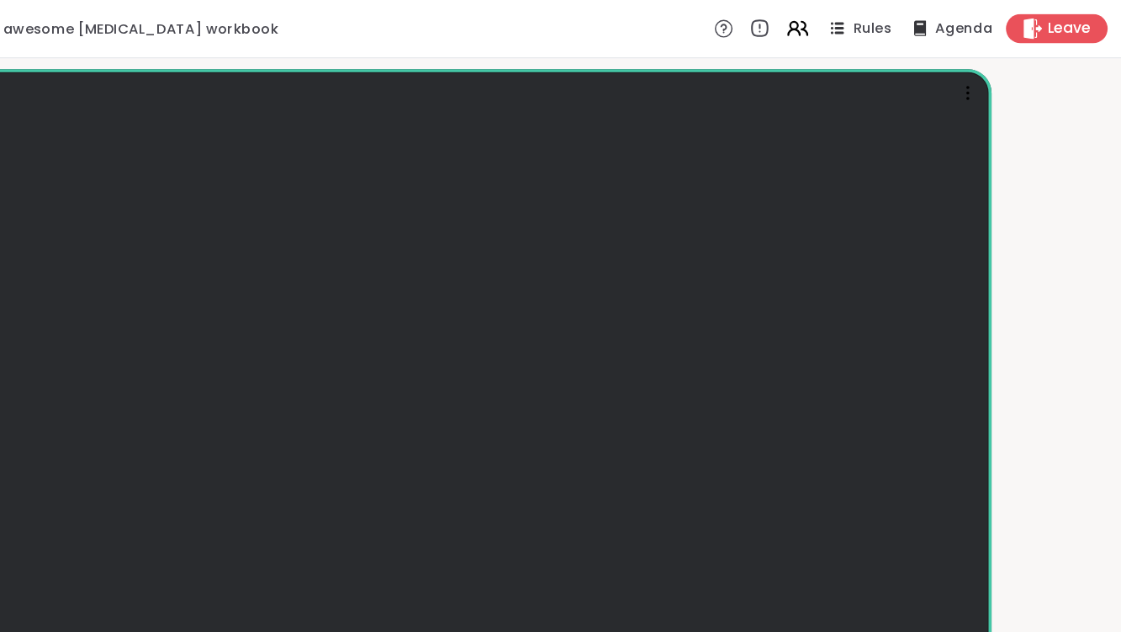
click at [1065, 26] on span "Leave" at bounding box center [1077, 25] width 37 height 18
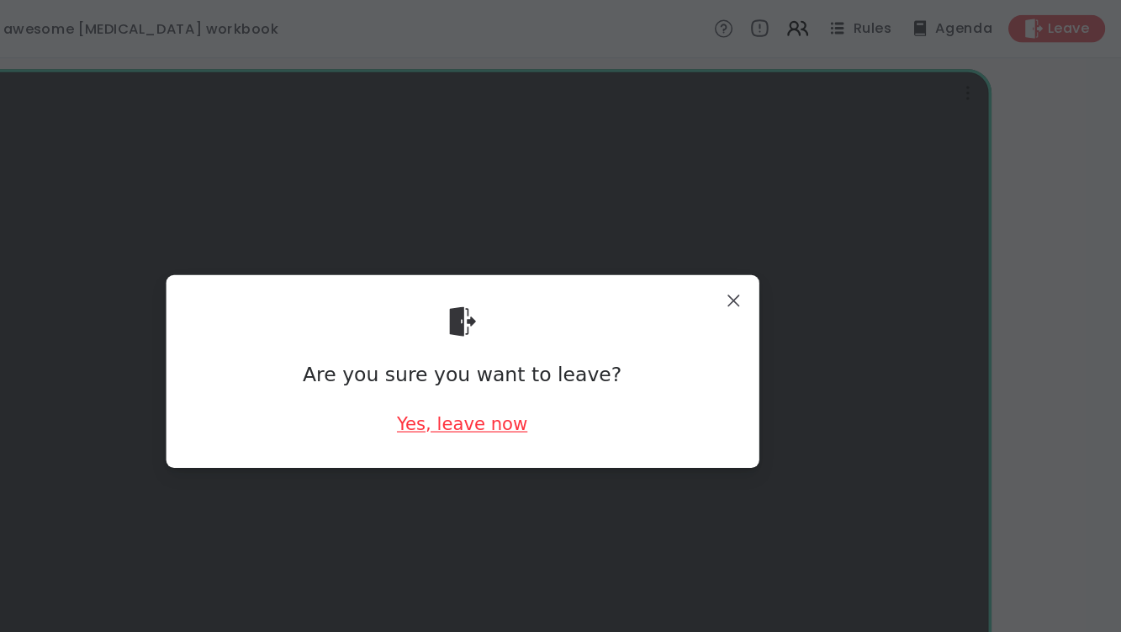
click at [608, 361] on div "Yes, leave now" at bounding box center [560, 360] width 111 height 21
click at [598, 368] on div "Yes, leave now" at bounding box center [560, 360] width 111 height 21
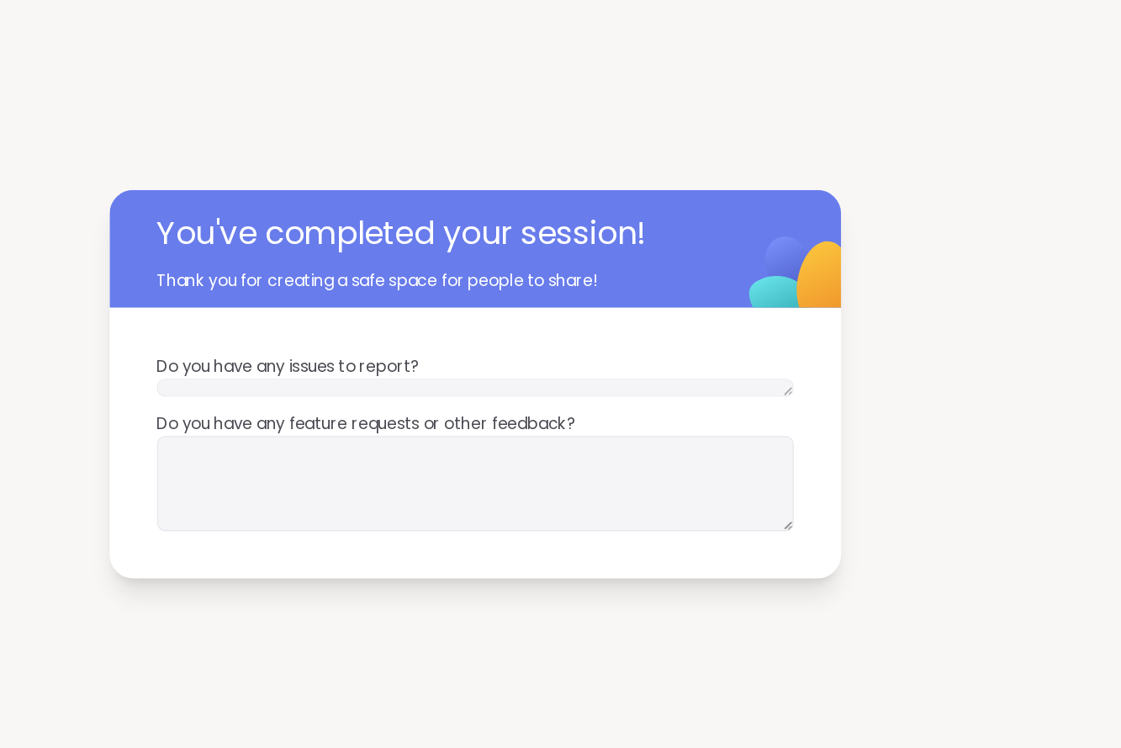
click at [804, 126] on div "You've completed your session! Thank you for creating a safe space for people t…" at bounding box center [560, 326] width 1121 height 653
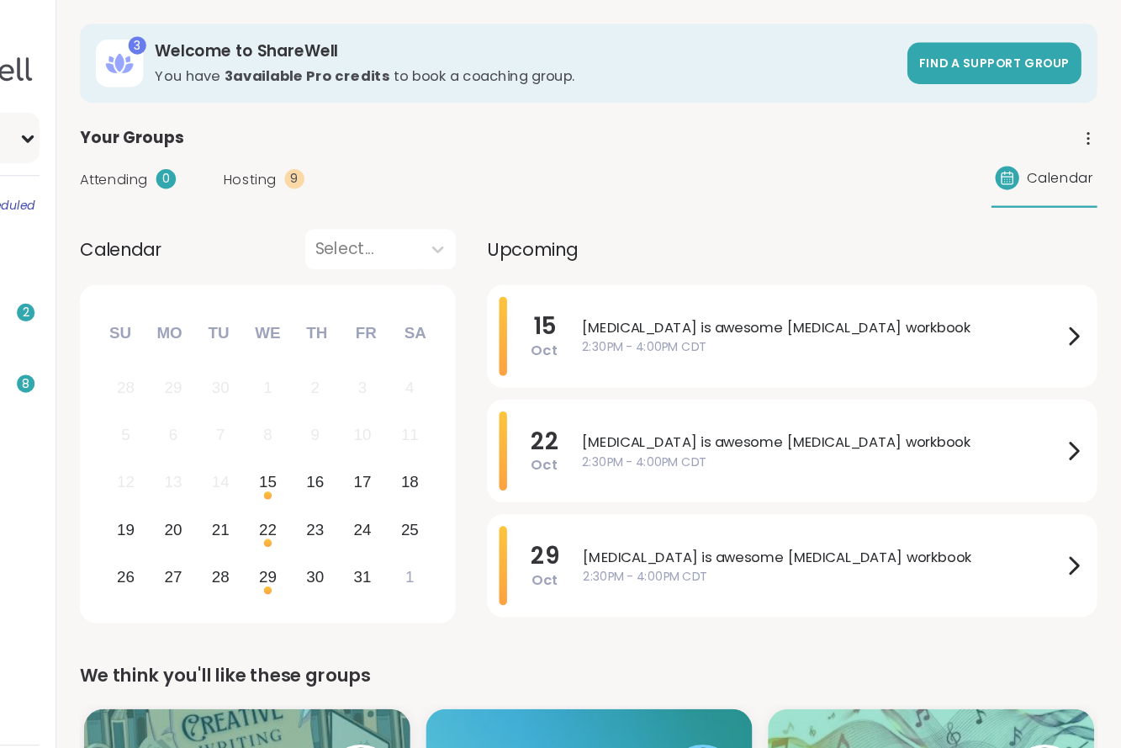
click at [183, 121] on div "v velascotaryn678 3 Pro credits" at bounding box center [107, 117] width 188 height 43
click at [200, 129] on div "v velascotaryn678 3 Pro credits" at bounding box center [107, 117] width 188 height 43
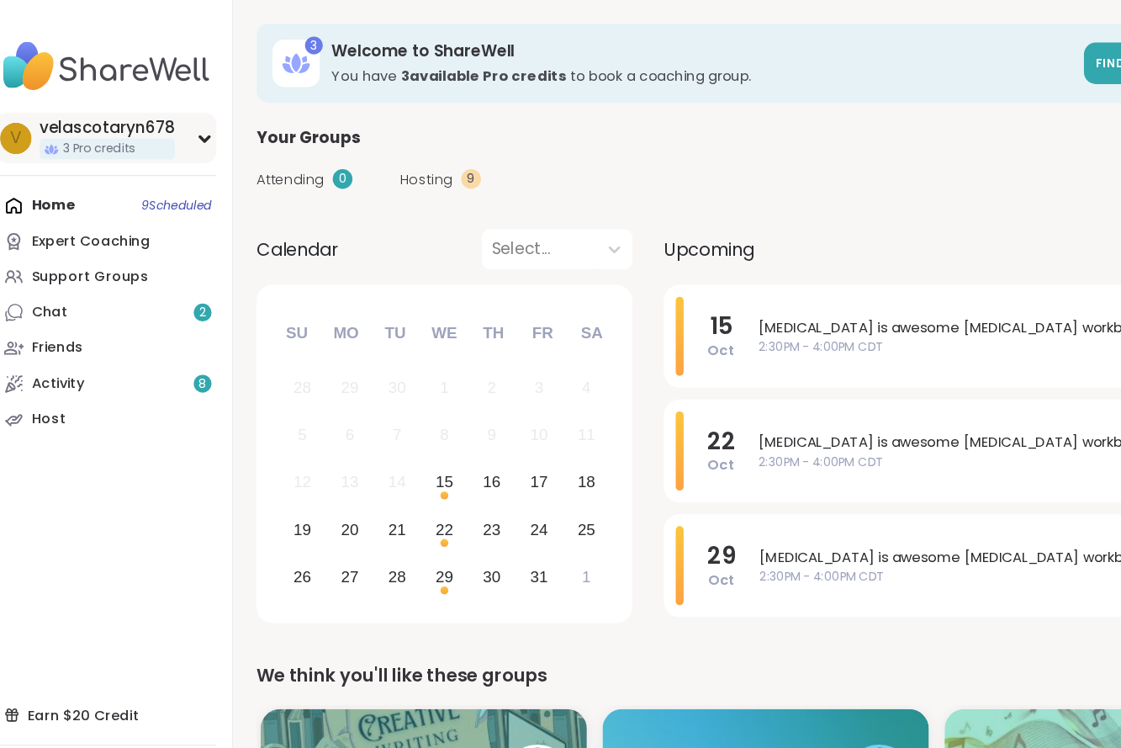
click at [124, 119] on span "3 Pro credits" at bounding box center [101, 126] width 61 height 14
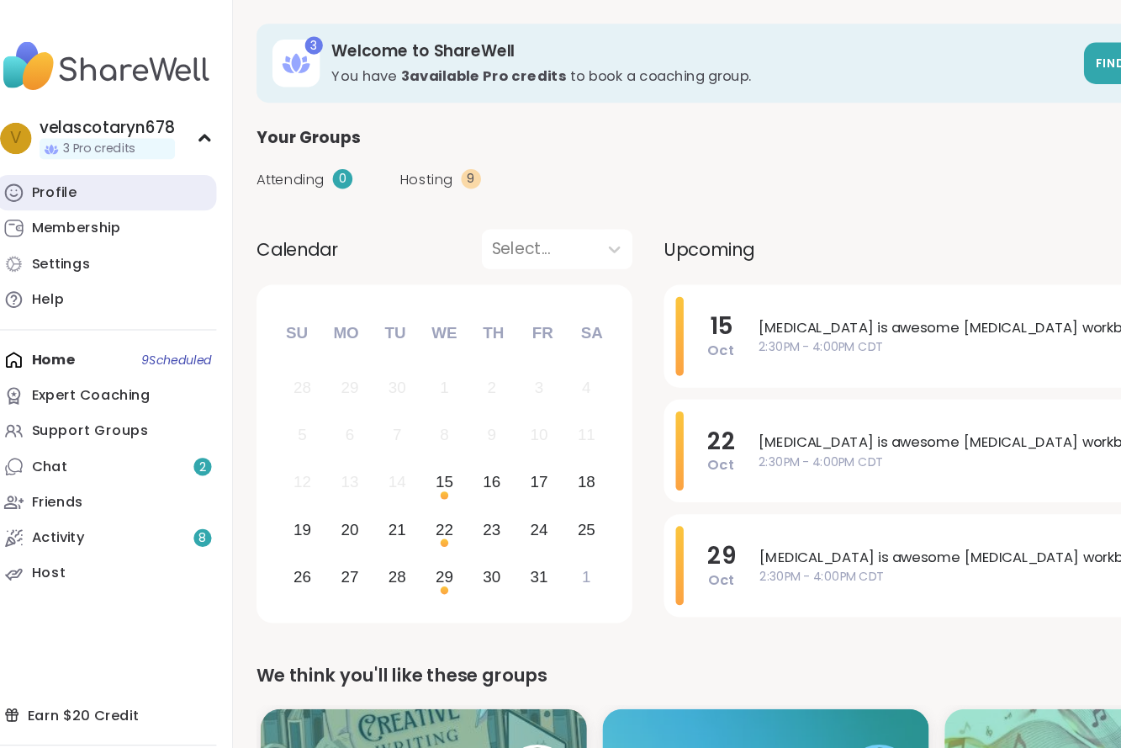
click at [90, 174] on link "Profile" at bounding box center [107, 164] width 188 height 30
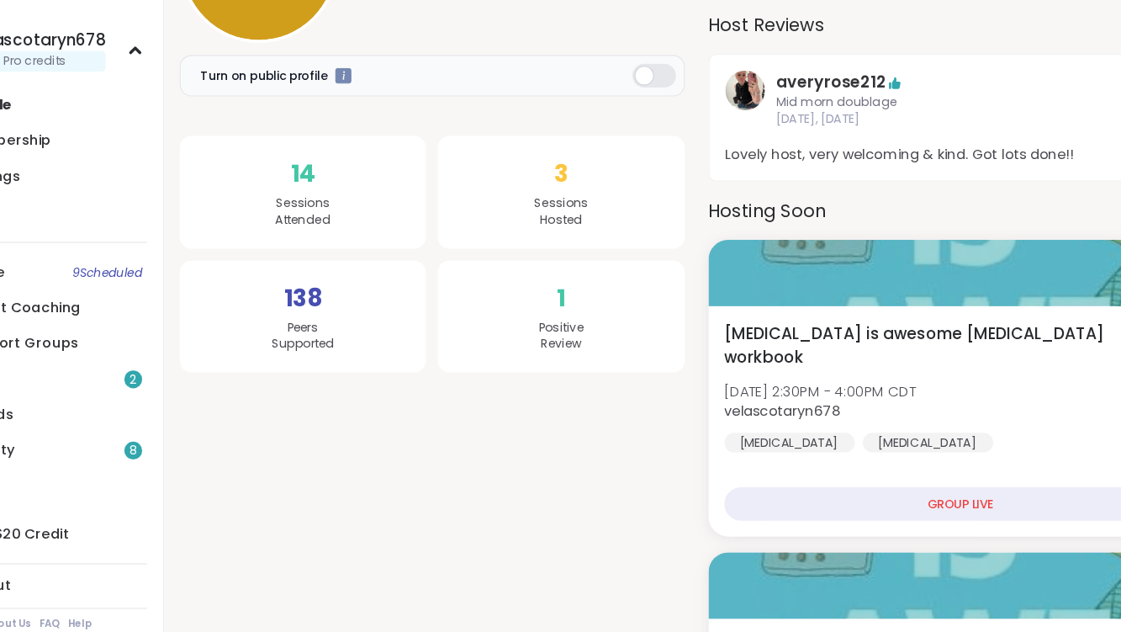
scroll to position [255, 0]
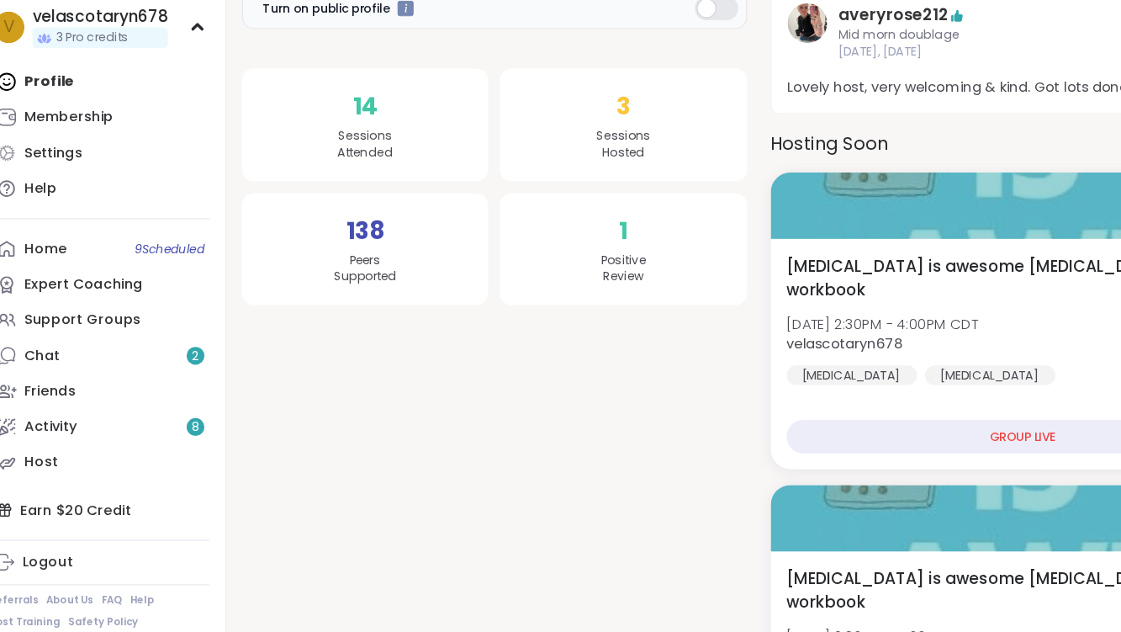
scroll to position [291, 0]
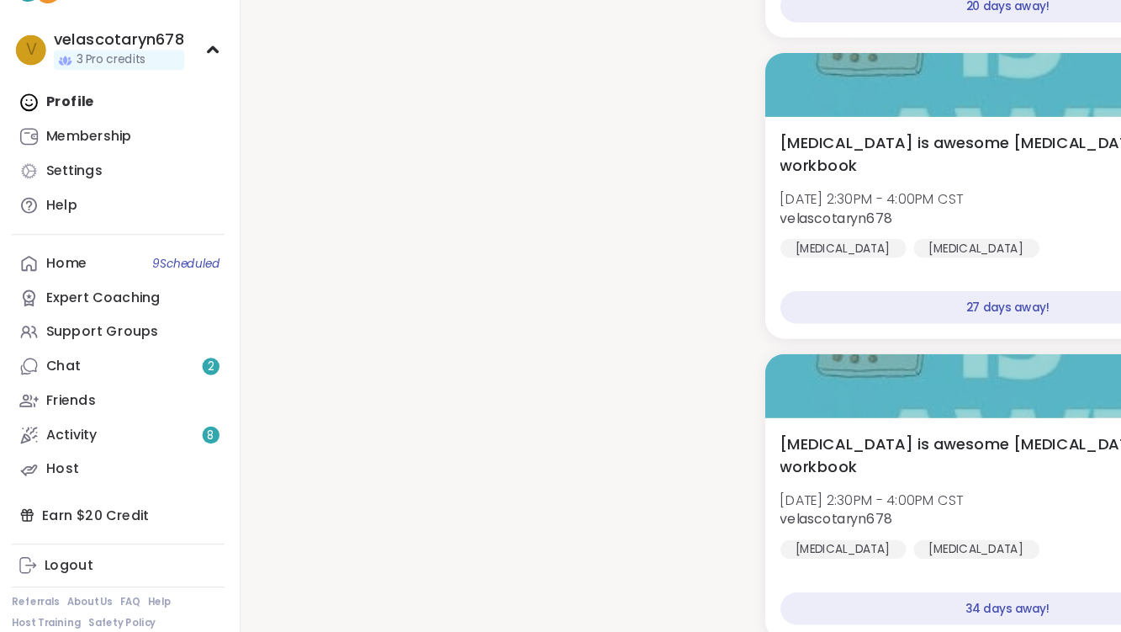
scroll to position [1466, 0]
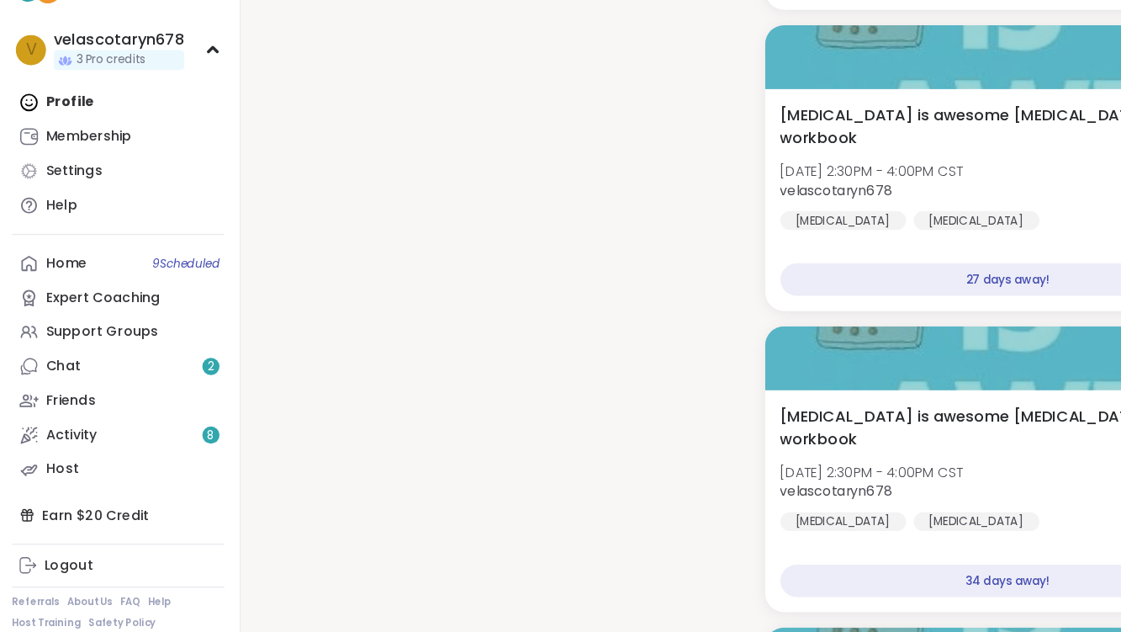
click at [229, 470] on div "Turn on public profile 14 Sessions Attended 138 Peers Supported 3 Sessions Host…" at bounding box center [444, 543] width 430 height 3402
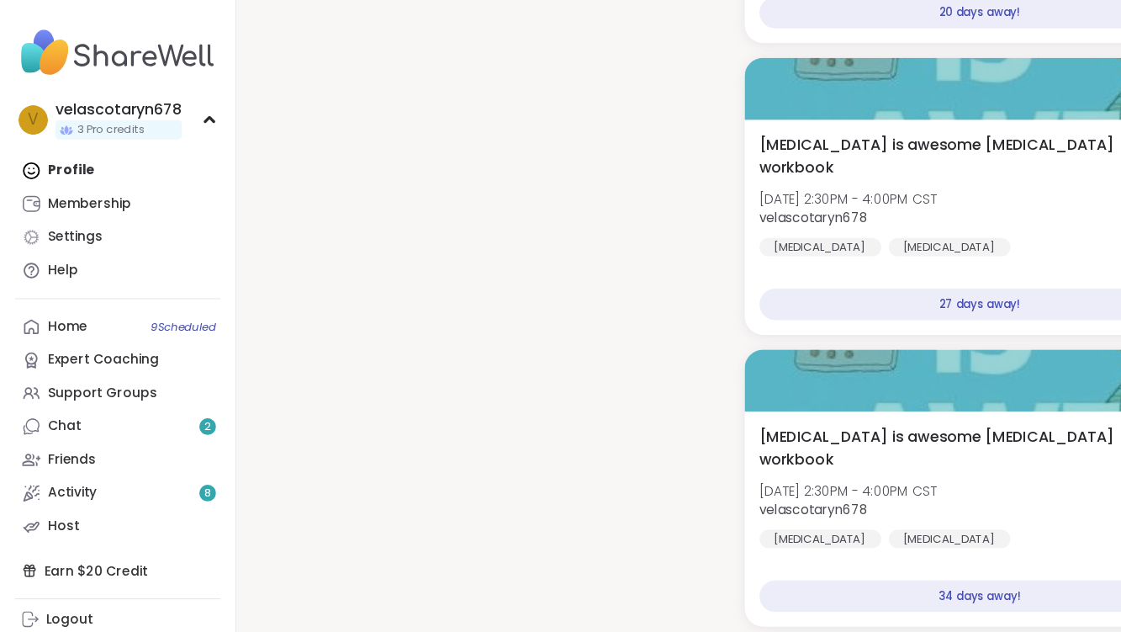
scroll to position [1500, 0]
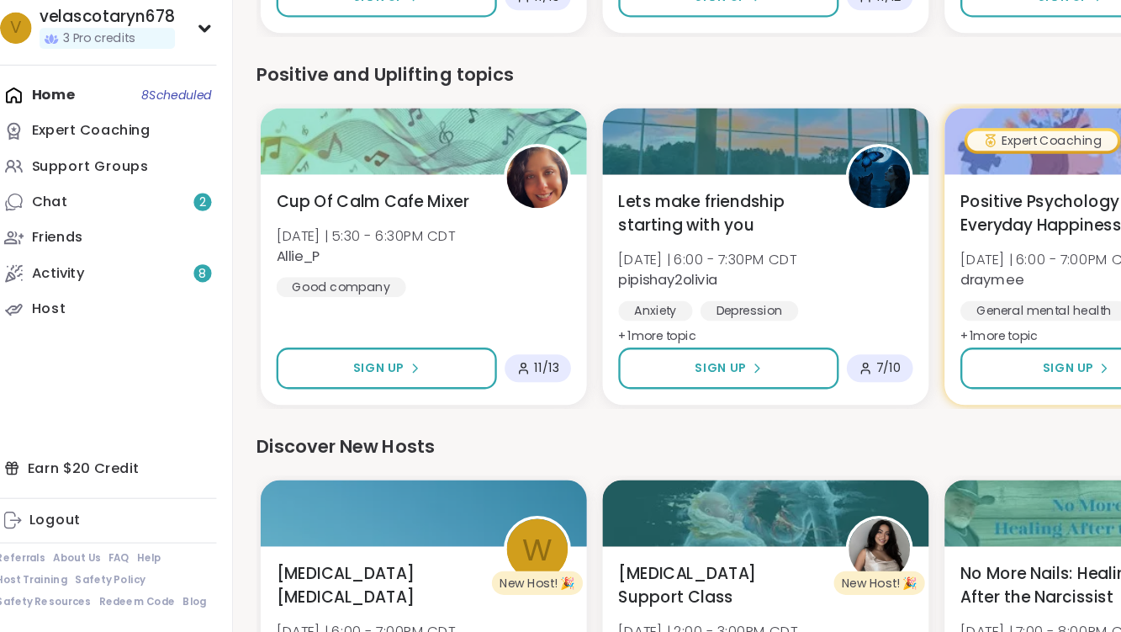
scroll to position [1701, 0]
